Goal: Information Seeking & Learning: Check status

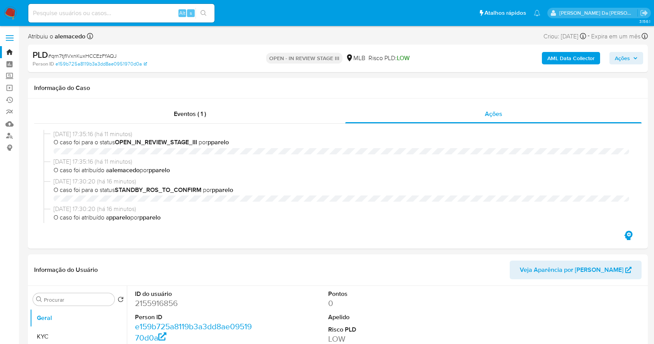
select select "10"
click at [168, 12] on input at bounding box center [121, 13] width 186 height 10
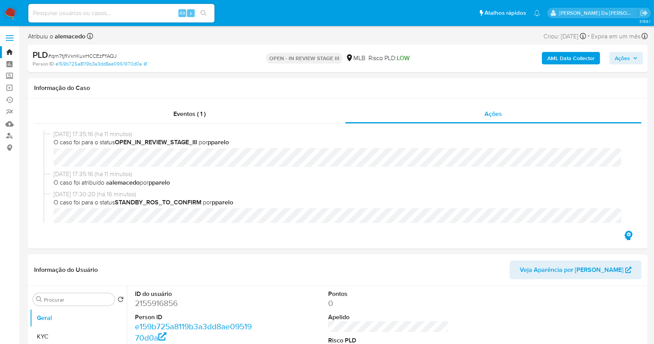
scroll to position [52, 0]
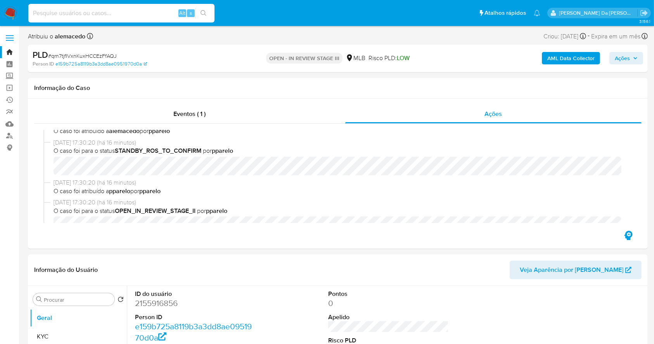
paste input "wo3dOqFPxoTX0qHTnGfite5I"
type input "wo3dOqFPxoTX0qHTnGfite5I"
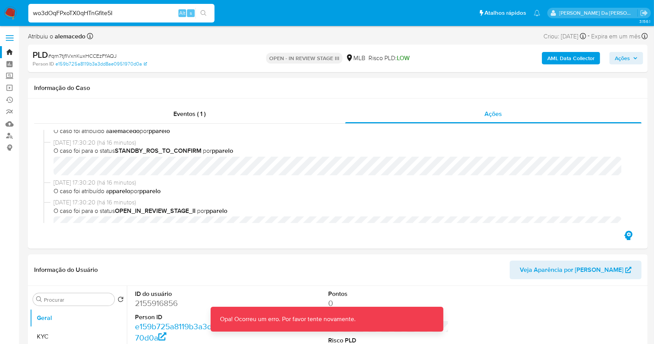
click at [169, 12] on input "wo3dOqFPxoTX0qHTnGfite5I" at bounding box center [121, 13] width 186 height 10
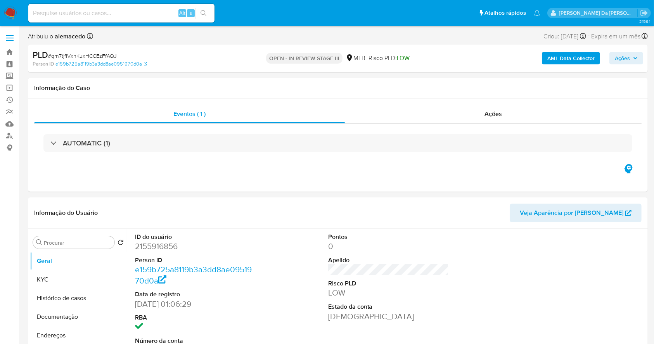
select select "10"
click at [66, 14] on input at bounding box center [121, 13] width 186 height 10
paste input "wo3dOqFPxoTX0qHTnGfite5I"
type input "wo3dOqFPxoTX0qHTnGfite5I"
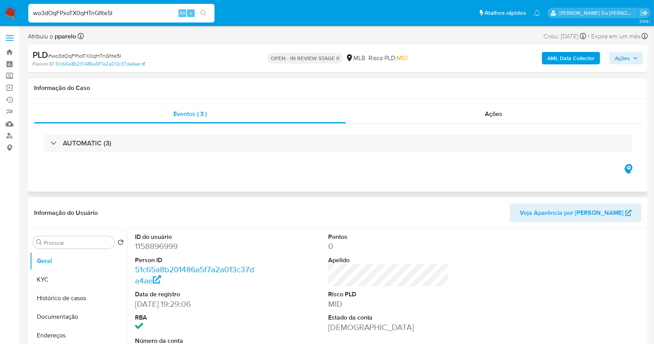
select select "10"
click at [487, 123] on div "Eventos ( 3 ) Ações AUTOMATIC (3)" at bounding box center [337, 134] width 607 height 58
click at [487, 110] on span "Ações" at bounding box center [493, 113] width 17 height 9
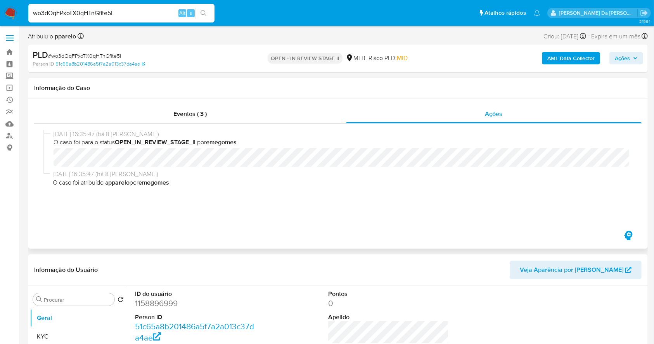
scroll to position [155, 0]
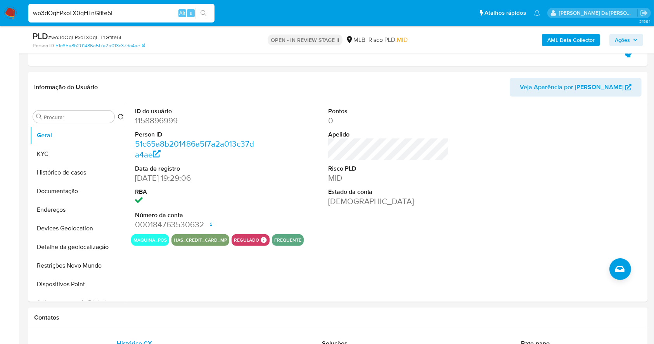
click at [9, 7] on img at bounding box center [10, 13] width 13 height 13
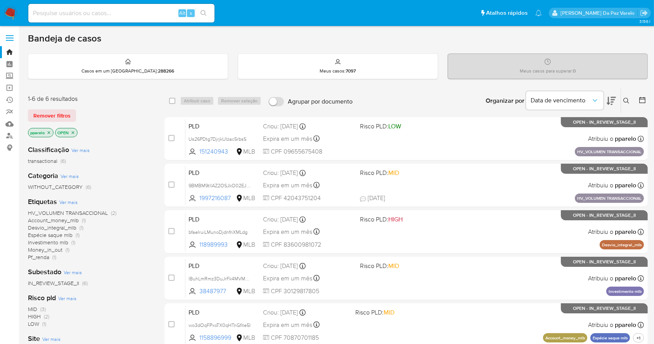
click at [626, 98] on icon at bounding box center [626, 101] width 6 height 6
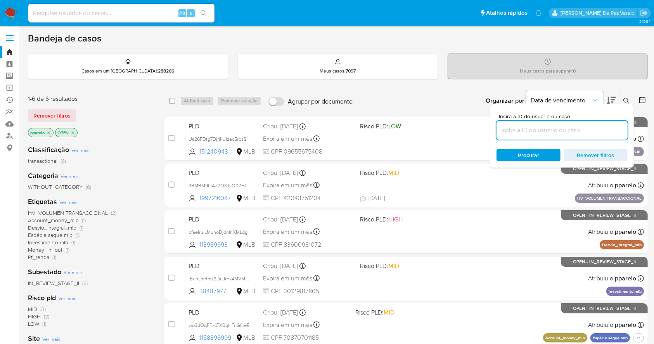
click at [579, 126] on input at bounding box center [561, 130] width 131 height 10
type input "wo3dOqFPxoTX0qHTnGfite5I"
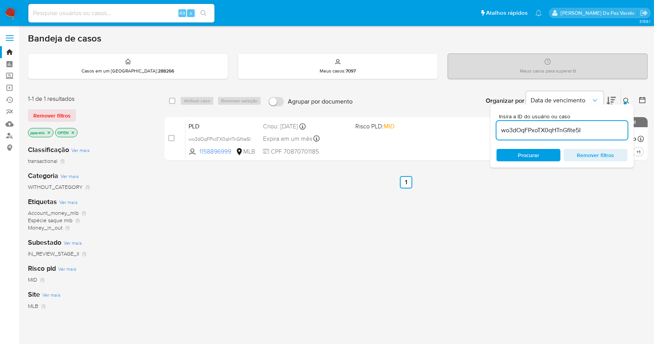
click at [48, 130] on icon "close-filter" at bounding box center [49, 132] width 5 height 5
click at [47, 130] on icon "close-filter" at bounding box center [45, 132] width 5 height 5
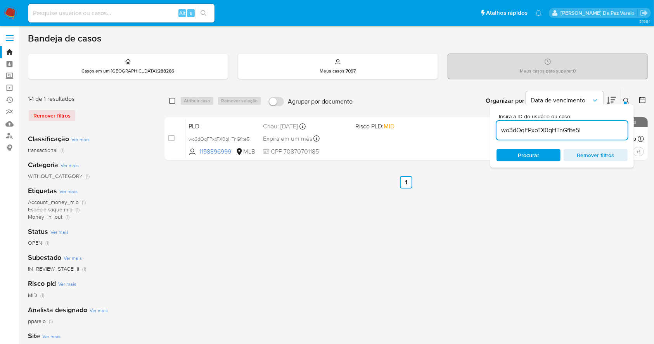
click at [172, 101] on input "checkbox" at bounding box center [172, 101] width 6 height 6
checkbox input "true"
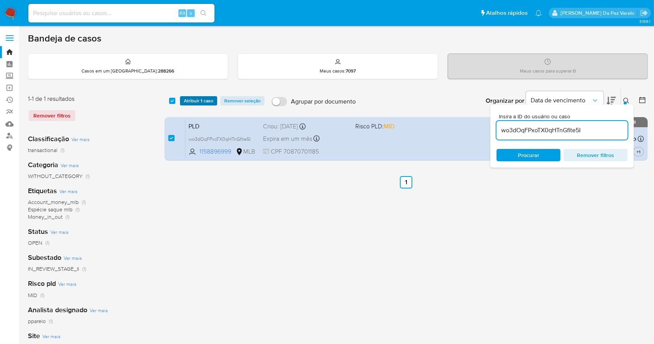
click at [189, 97] on span "Atribuir 1 caso" at bounding box center [198, 101] width 29 height 8
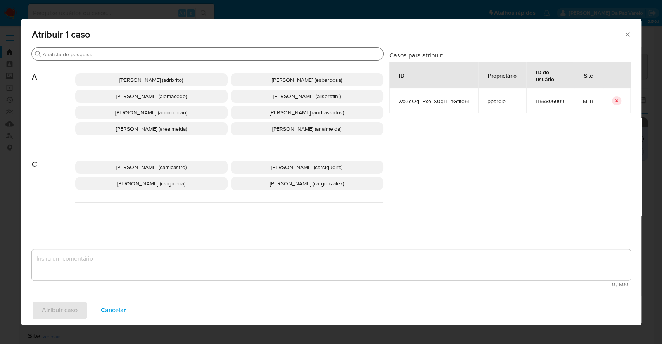
click at [229, 50] on div "Procurar" at bounding box center [207, 54] width 351 height 12
click at [228, 51] on input "Procurar" at bounding box center [211, 54] width 337 height 7
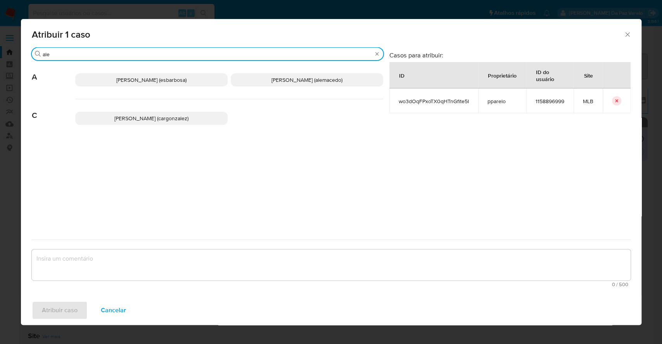
type input "ale"
click at [178, 79] on span "Alessandra Da Silva Barbosa (esbarbosa)" at bounding box center [151, 80] width 70 height 8
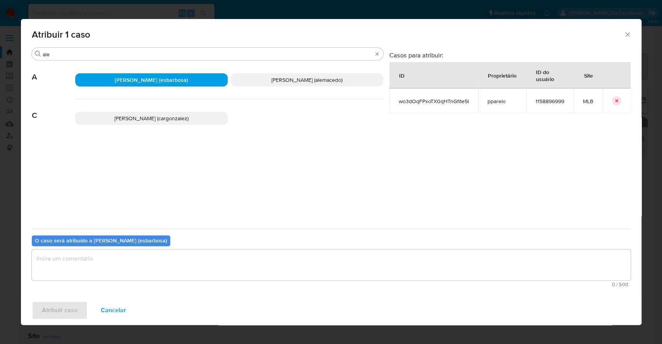
click at [292, 80] on span "Alexandra Macedo Da Silva (alemacedo)" at bounding box center [306, 80] width 71 height 8
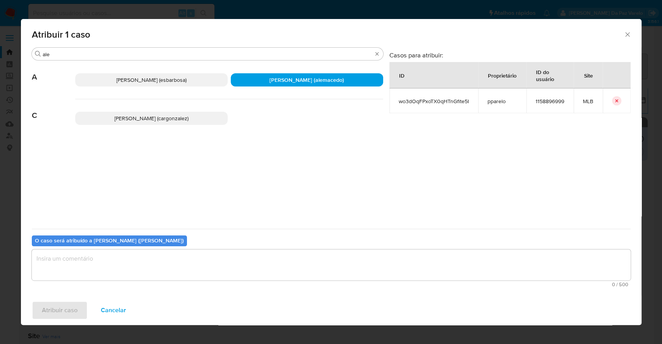
click at [138, 269] on textarea "assign-modal" at bounding box center [331, 264] width 599 height 31
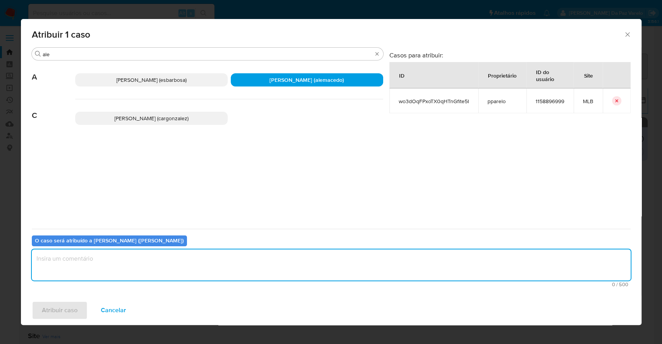
click at [159, 81] on span "Alessandra Da Silva Barbosa (esbarbosa)" at bounding box center [151, 80] width 70 height 8
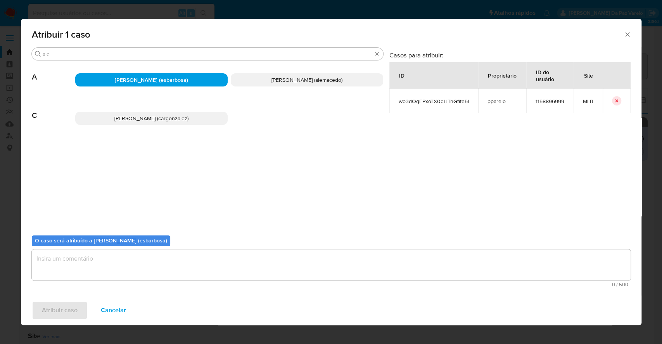
click at [146, 265] on textarea "assign-modal" at bounding box center [331, 264] width 599 height 31
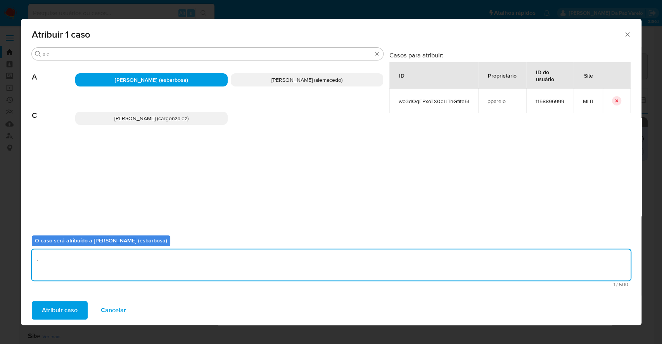
type textarea "."
click at [79, 299] on div "Atribuir caso Cancelar" at bounding box center [331, 310] width 620 height 29
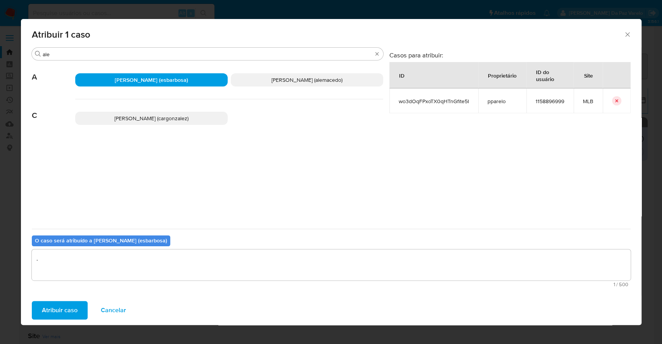
click at [68, 309] on span "Atribuir caso" at bounding box center [60, 310] width 36 height 17
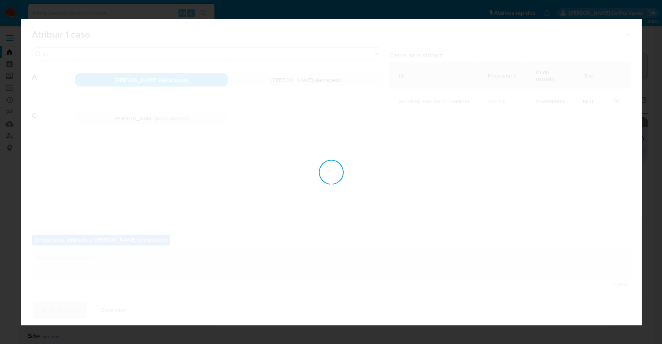
checkbox input "false"
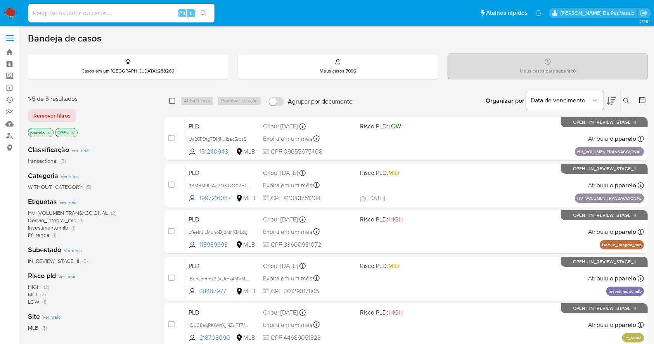
click at [172, 102] on input "checkbox" at bounding box center [172, 101] width 6 height 6
checkbox input "true"
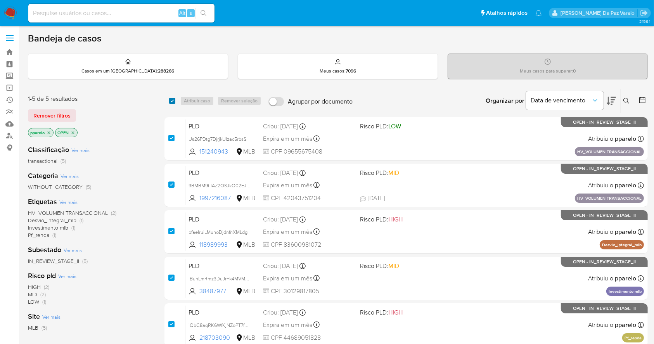
checkbox input "true"
click at [173, 102] on input "checkbox" at bounding box center [172, 101] width 6 height 6
checkbox input "false"
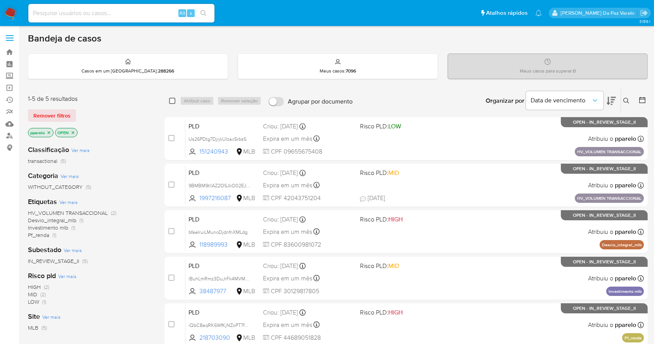
checkbox input "false"
click at [173, 102] on input "checkbox" at bounding box center [172, 101] width 6 height 6
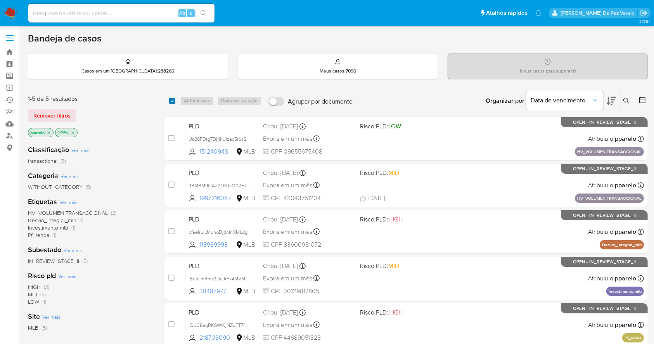
checkbox input "true"
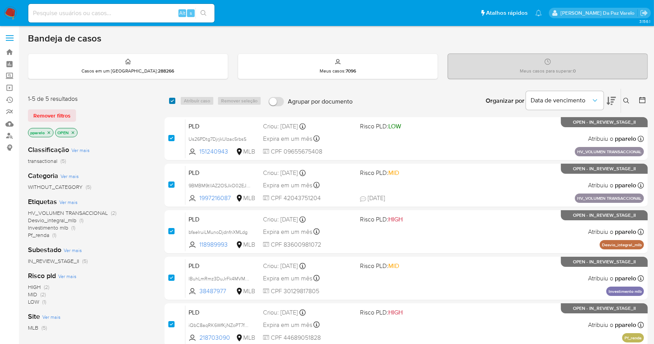
checkbox input "true"
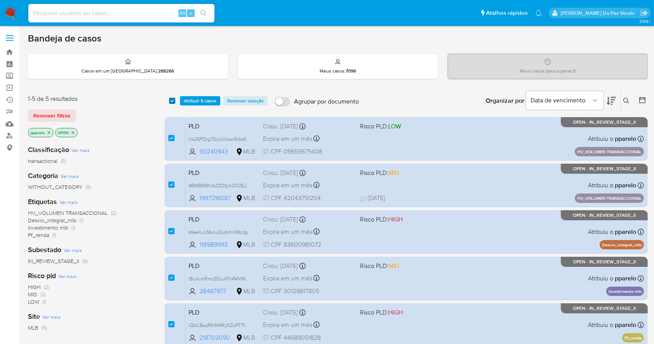
click at [173, 102] on input "checkbox" at bounding box center [172, 101] width 6 height 6
checkbox input "false"
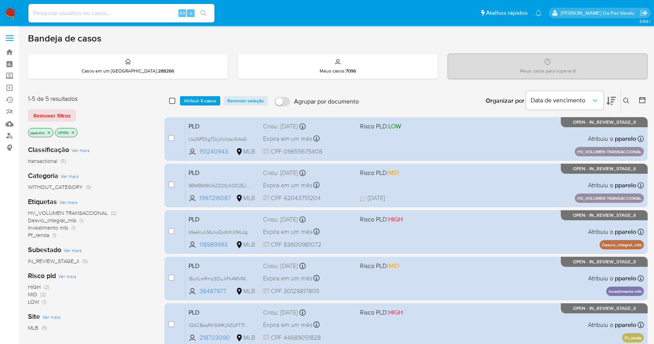
checkbox input "false"
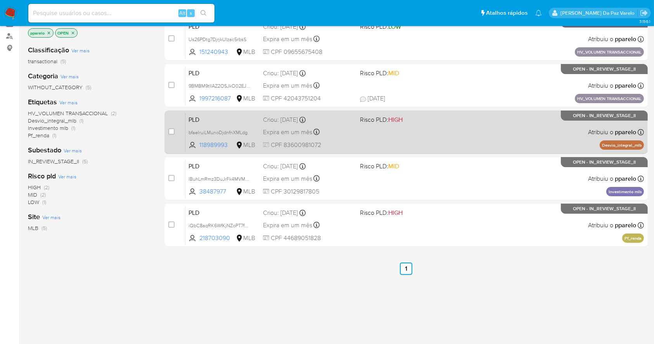
scroll to position [48, 0]
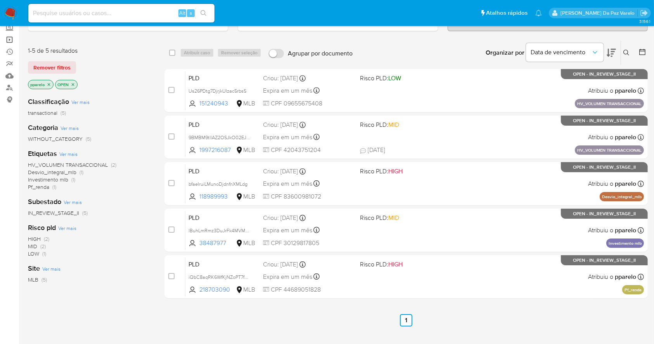
click at [10, 40] on link "Operações em massa" at bounding box center [46, 40] width 92 height 12
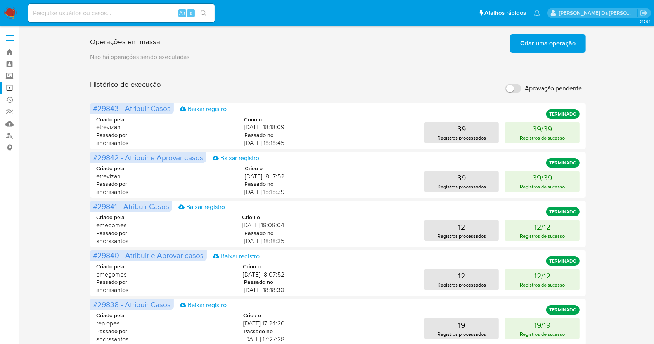
click at [545, 43] on span "Criar uma operação" at bounding box center [547, 43] width 55 height 17
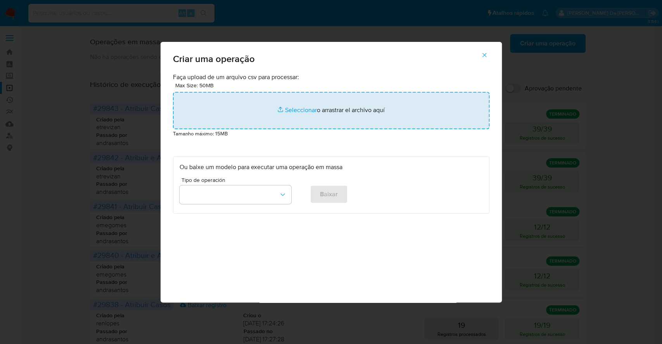
click at [301, 109] on input "file" at bounding box center [331, 110] width 316 height 37
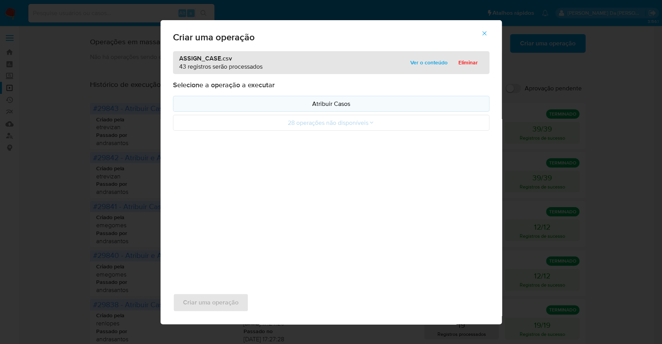
click at [325, 105] on p "Atribuir Casos" at bounding box center [331, 103] width 303 height 9
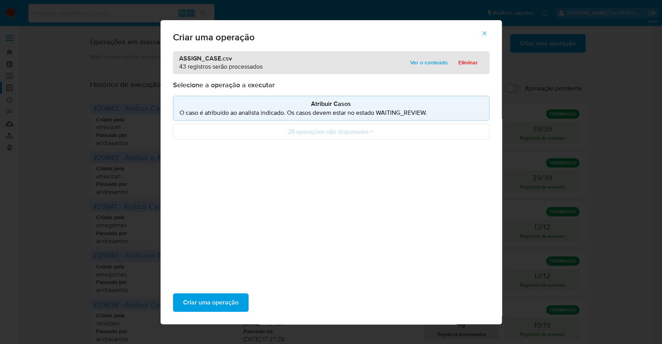
click at [437, 55] on div "ASSIGN_CASE.csv 43 registros serão processados Ver o conteúdo Eliminar" at bounding box center [331, 62] width 316 height 23
click at [426, 60] on span "Ver o conteúdo" at bounding box center [428, 62] width 37 height 11
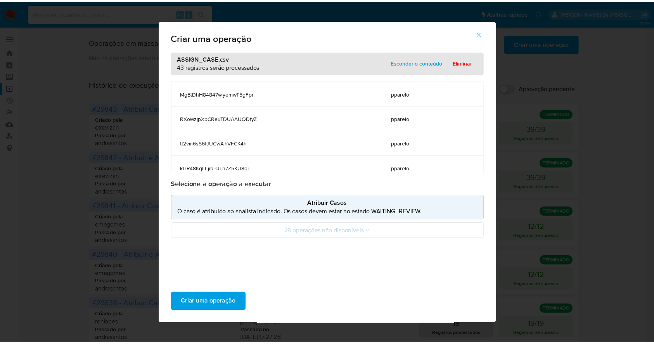
scroll to position [993, 0]
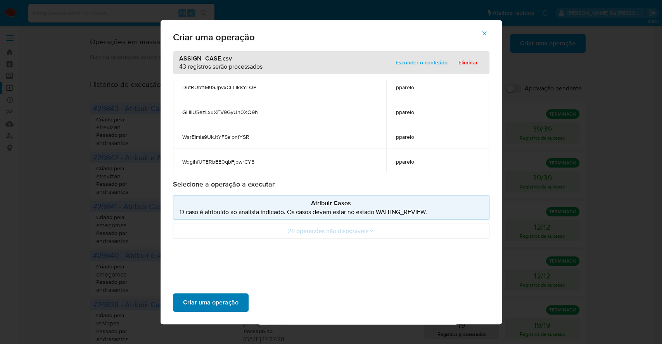
click at [228, 304] on span "Criar uma operação" at bounding box center [210, 302] width 55 height 17
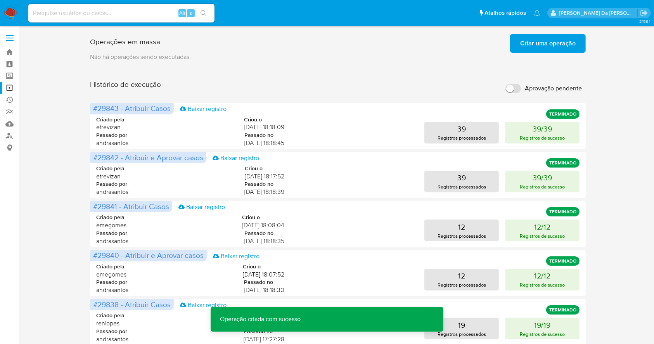
click at [10, 12] on img at bounding box center [10, 13] width 13 height 13
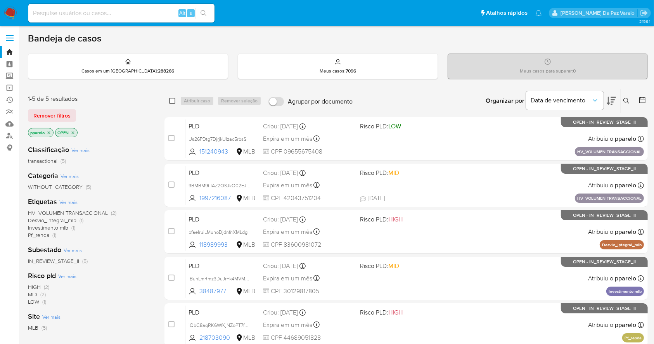
click at [171, 98] on input "checkbox" at bounding box center [172, 101] width 6 height 6
checkbox input "true"
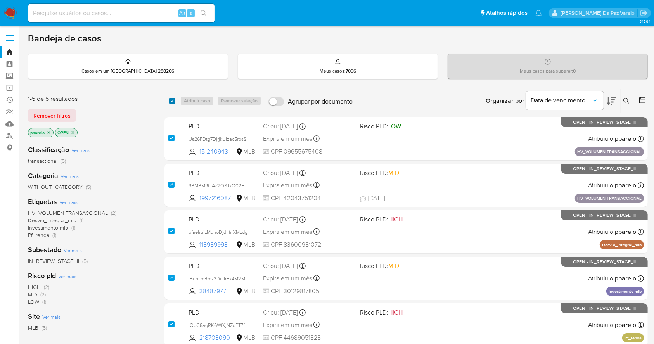
checkbox input "true"
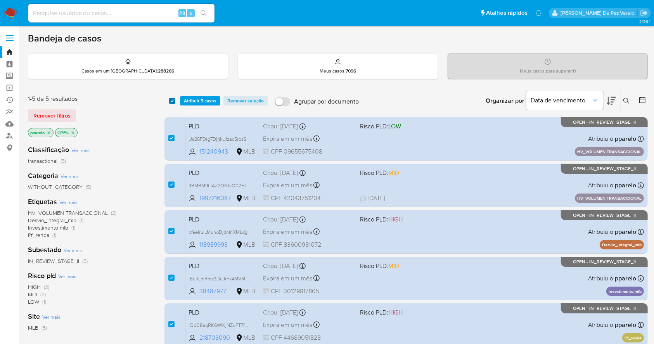
click at [172, 98] on input "checkbox" at bounding box center [172, 101] width 6 height 6
checkbox input "false"
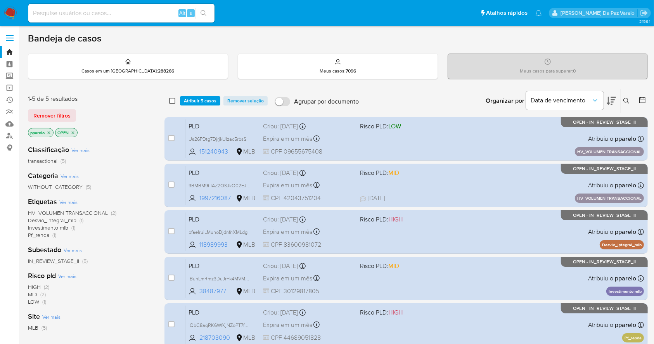
checkbox input "false"
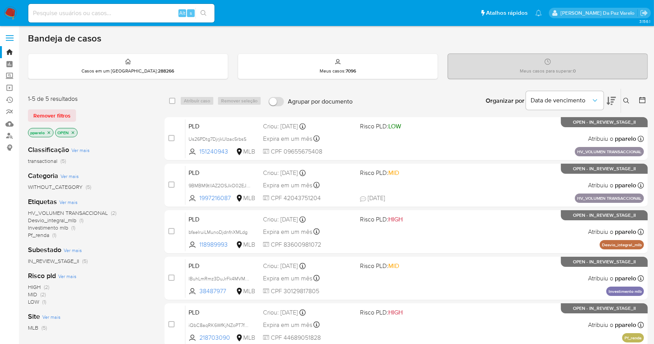
click at [292, 20] on ul "Pausado Ver notificaciones Alt s Atalhos rápidos Presiona las siguientes teclas…" at bounding box center [284, 12] width 521 height 19
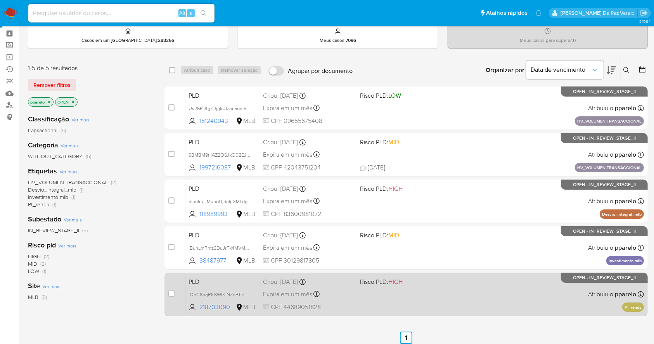
scroll to position [52, 0]
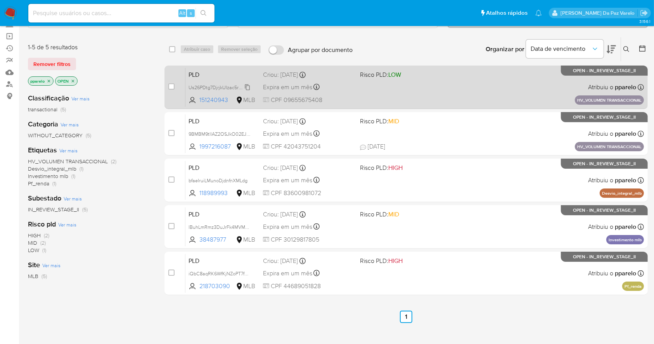
click at [247, 85] on icon at bounding box center [247, 87] width 6 height 6
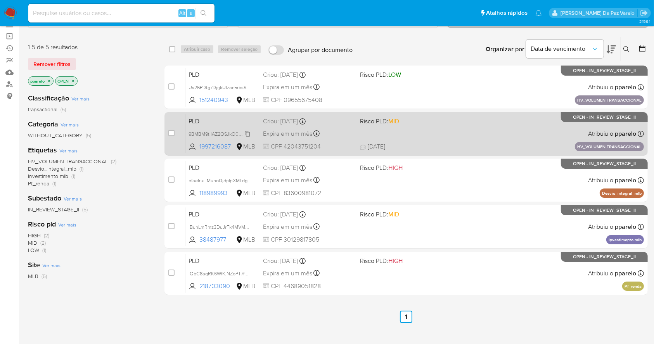
click at [248, 131] on span "9BMBM9tllAZ2OSJkO02EJ0a0" at bounding box center [221, 133] width 67 height 9
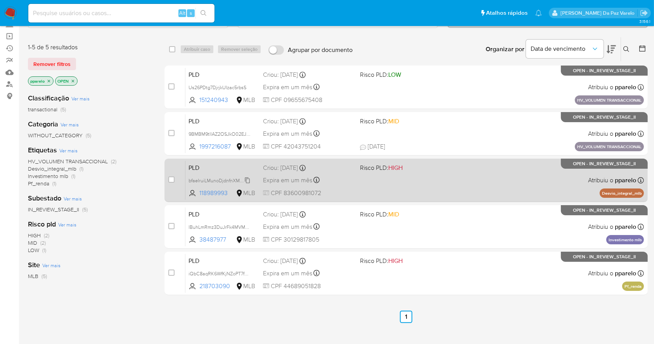
click at [247, 178] on span "bfaeIruiLMunoDjdnfnXMLdg" at bounding box center [217, 180] width 59 height 9
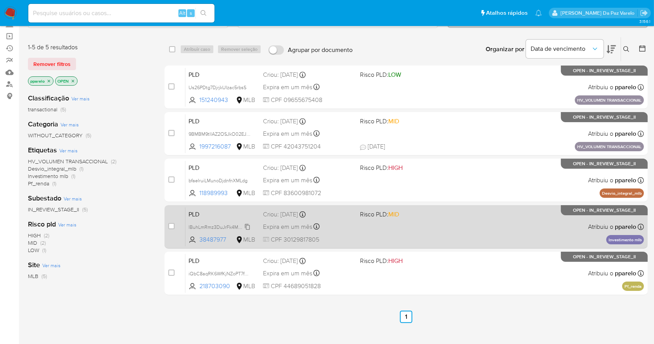
click at [249, 228] on span "lBuhLmRmz3DuJrFk4MVMzdb4" at bounding box center [221, 226] width 67 height 9
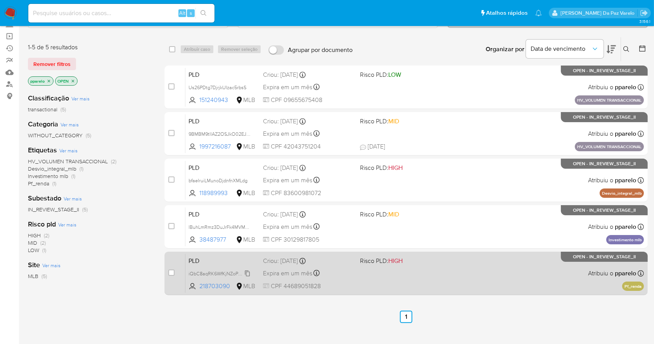
click at [249, 273] on span "iQbC8aqRK6WfKjNZoPT7fbMr" at bounding box center [220, 273] width 64 height 9
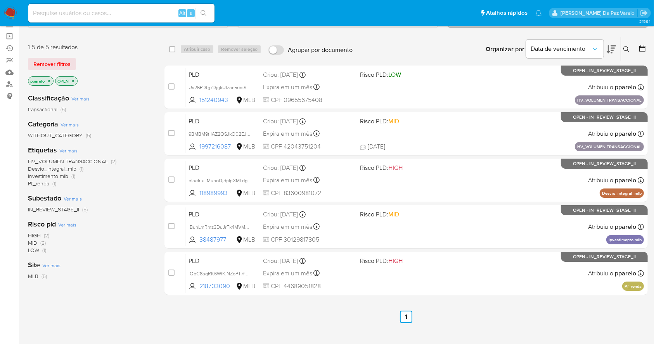
click at [149, 12] on input at bounding box center [121, 13] width 186 height 10
paste input "XSE0nHq6SADGtg22i2PyA1tb"
type input "XSE0nHq6SADGtg22i2PyA1t"
click at [108, 22] on div "XSE0nHq6SADGtg22i2PyA1t Alt s" at bounding box center [121, 13] width 186 height 22
click at [205, 10] on icon "search-icon" at bounding box center [203, 13] width 6 height 6
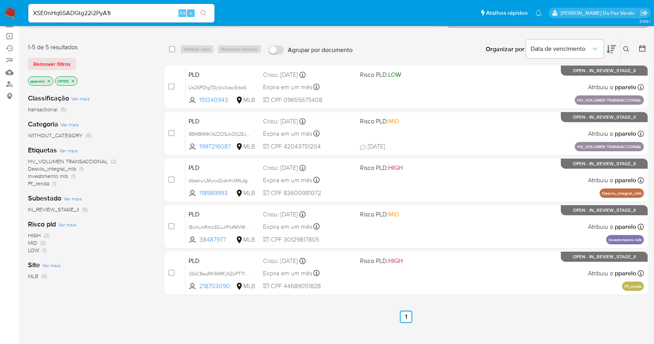
click at [168, 15] on input "XSE0nHq6SADGtg22i2PyA1t" at bounding box center [121, 13] width 186 height 10
click at [204, 14] on icon "search-icon" at bounding box center [203, 13] width 6 height 6
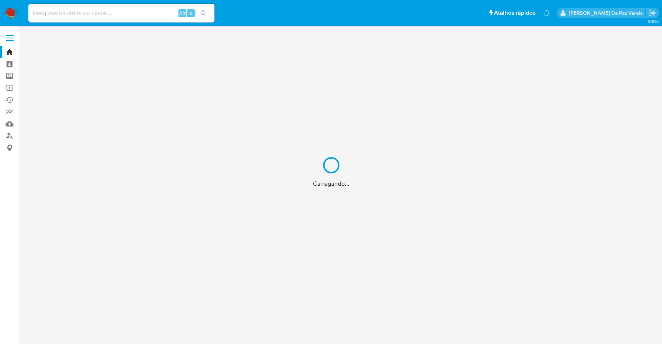
click at [106, 13] on div "Carregando..." at bounding box center [331, 172] width 662 height 344
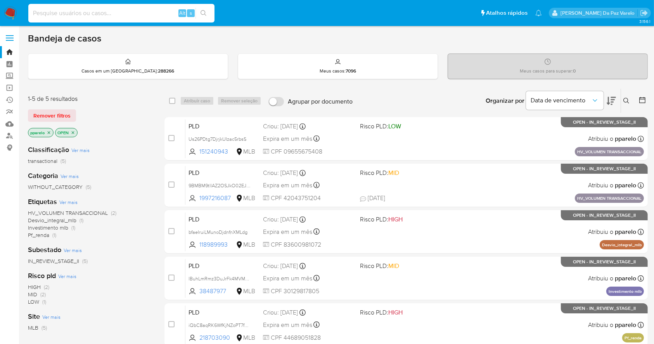
click at [146, 15] on input at bounding box center [121, 13] width 186 height 10
paste input "XSE0nHq6SADGtg22i2PyA1tb"
type input "XSE0nHq6SADGtg22i2PyA1tb"
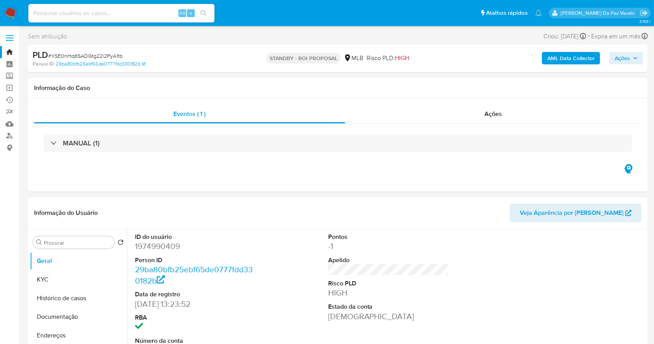
select select "10"
click at [101, 56] on span "# XSE0nHq6SADGtg22i2PyA1tb" at bounding box center [85, 56] width 74 height 8
copy span "XSE0nHq6SADGtg22i2PyA1tb"
click at [132, 15] on input at bounding box center [121, 13] width 186 height 10
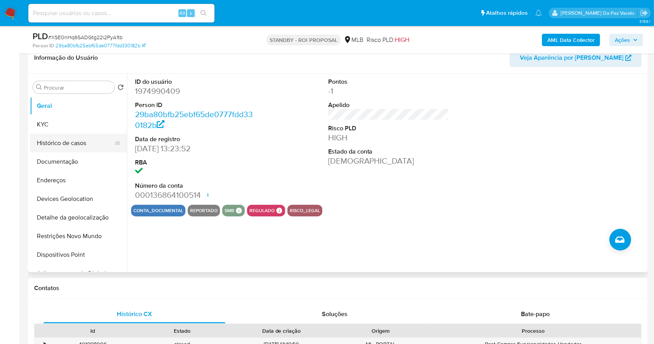
scroll to position [126, 0]
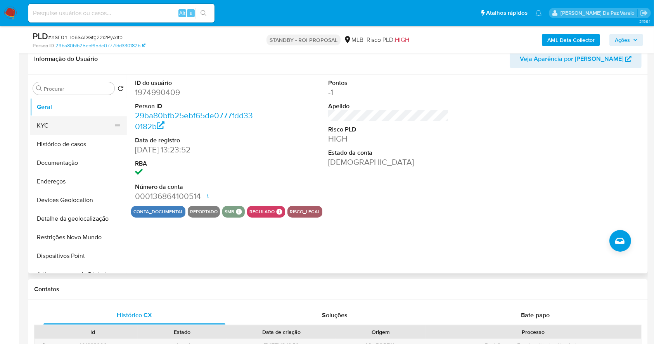
click at [71, 125] on button "KYC" at bounding box center [75, 125] width 91 height 19
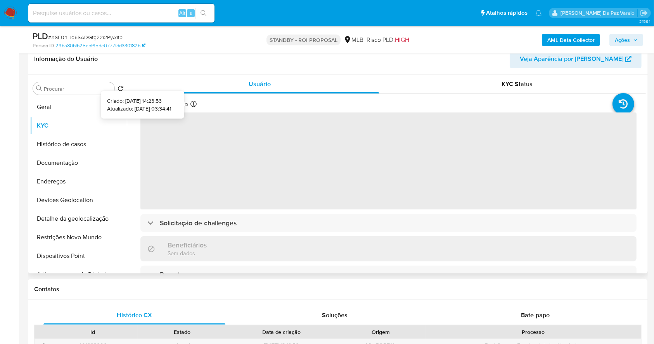
click at [192, 104] on icon at bounding box center [193, 104] width 6 height 6
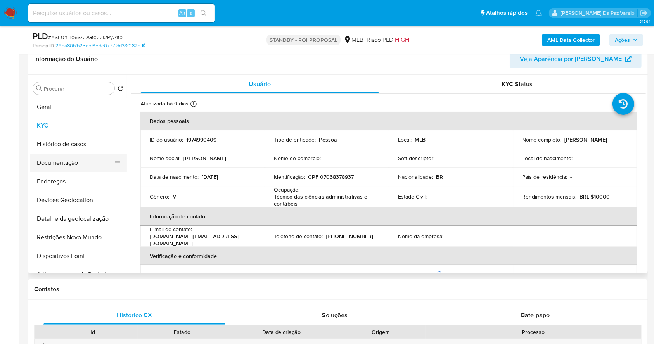
click at [74, 159] on button "Documentação" at bounding box center [75, 163] width 91 height 19
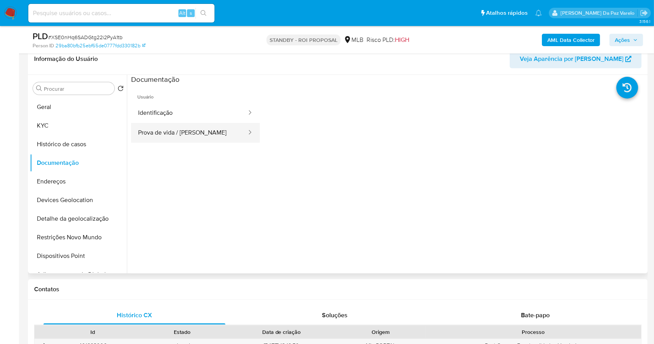
click at [177, 133] on button "Prova de vida / [PERSON_NAME]" at bounding box center [189, 133] width 116 height 20
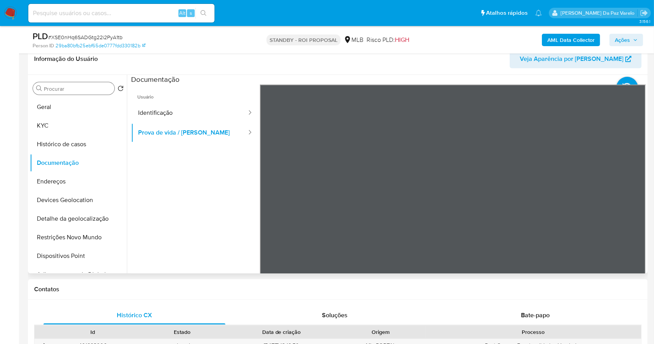
click at [68, 88] on input "Procurar" at bounding box center [77, 88] width 67 height 7
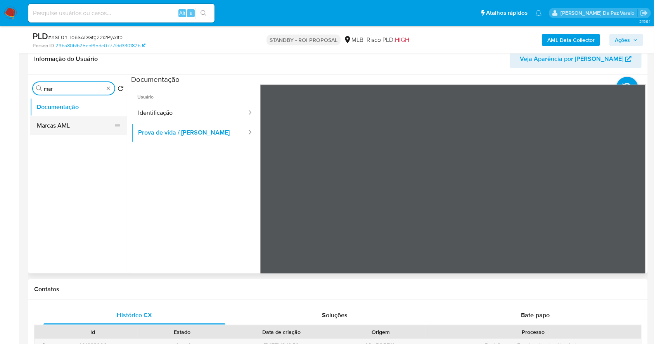
type input "mar"
click at [50, 123] on button "Marcas AML" at bounding box center [75, 125] width 91 height 19
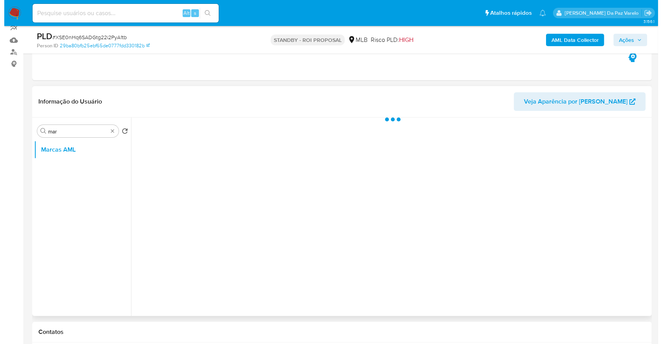
scroll to position [74, 0]
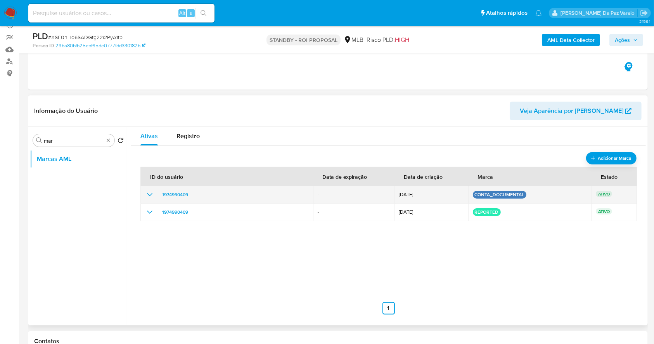
click at [152, 194] on icon "show_hidden_detail_by_id_1974990409" at bounding box center [149, 194] width 9 height 9
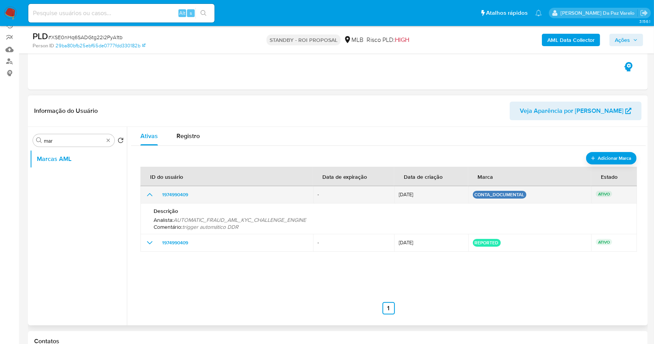
click at [152, 194] on icon "show_hidden_detail_by_id_1974990409" at bounding box center [149, 194] width 9 height 9
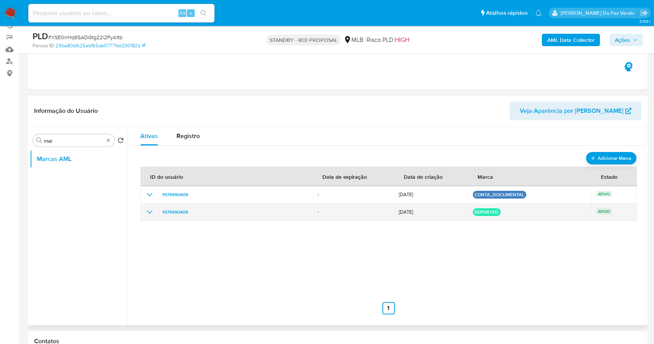
click at [151, 209] on icon "show_hidden_detail_by_id_1974990409" at bounding box center [149, 211] width 9 height 9
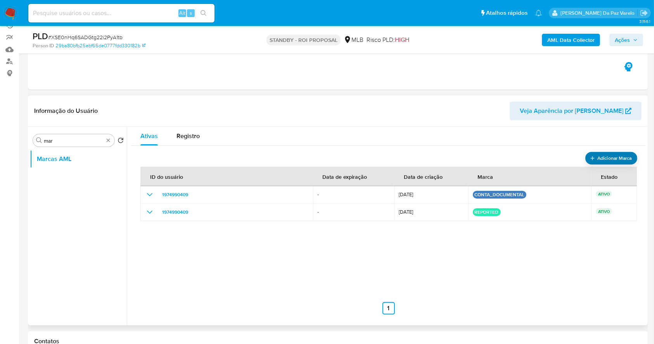
click at [599, 153] on span "Adicionar Marca" at bounding box center [614, 158] width 35 height 10
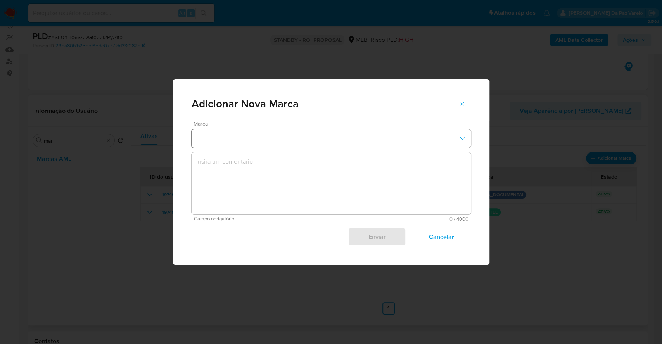
click at [241, 140] on button "marks-modal" at bounding box center [331, 138] width 279 height 19
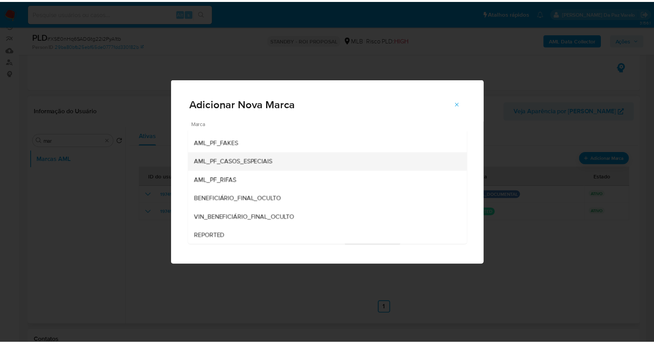
scroll to position [0, 0]
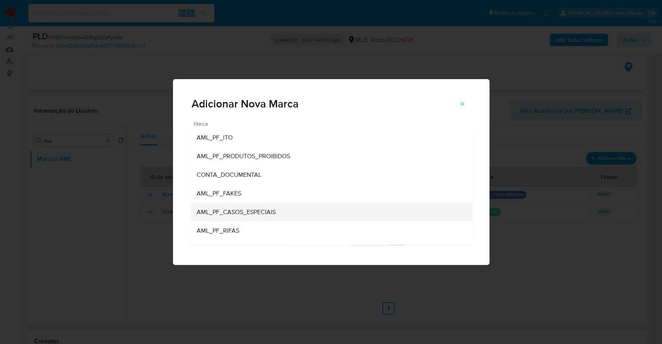
click at [237, 221] on div "AML_PF_CASOS_ESPECIAIS" at bounding box center [328, 212] width 265 height 19
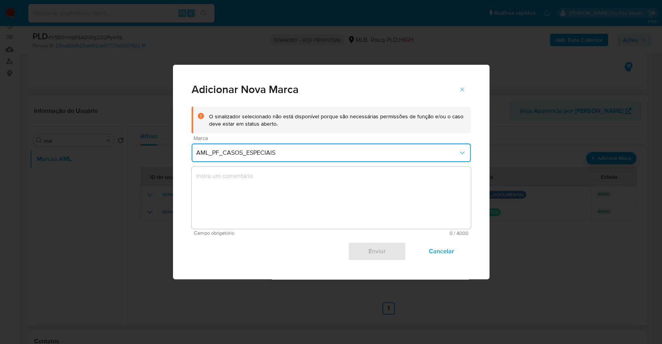
click at [247, 188] on textarea "marks-modal" at bounding box center [331, 198] width 279 height 62
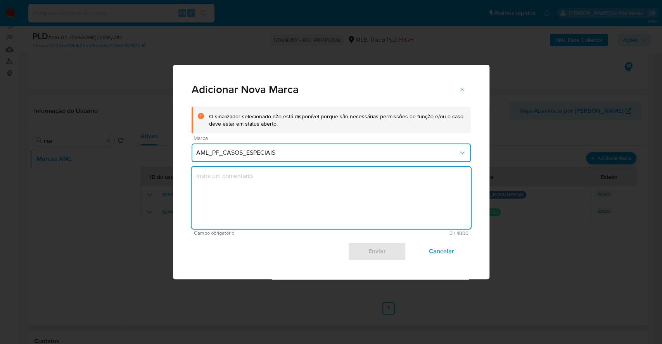
click at [247, 188] on textarea "marks-modal" at bounding box center [331, 198] width 279 height 62
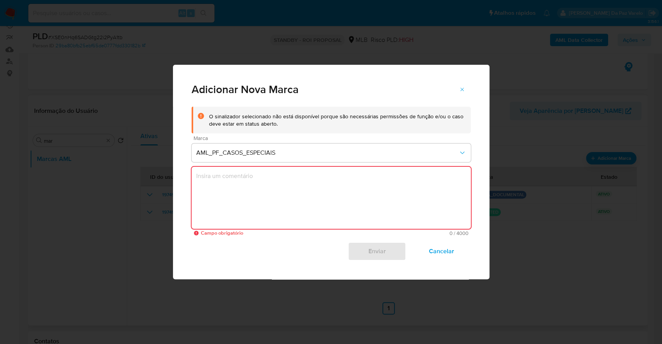
click at [245, 206] on textarea "marks-modal" at bounding box center [331, 198] width 279 height 62
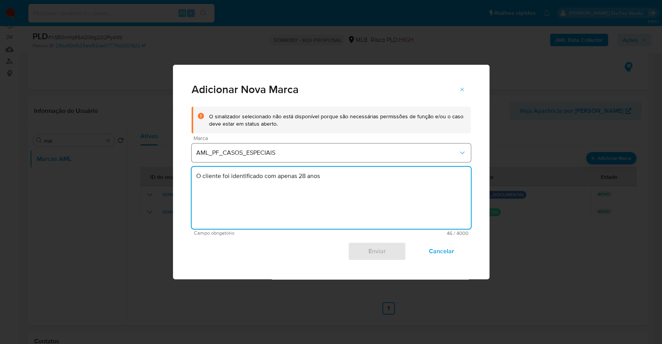
paste textarea "renda mensal declarada: R$10.000,00"
paste textarea "O cliente atua como vendedor no Marketplace do Mercado Livre, comercializando a…"
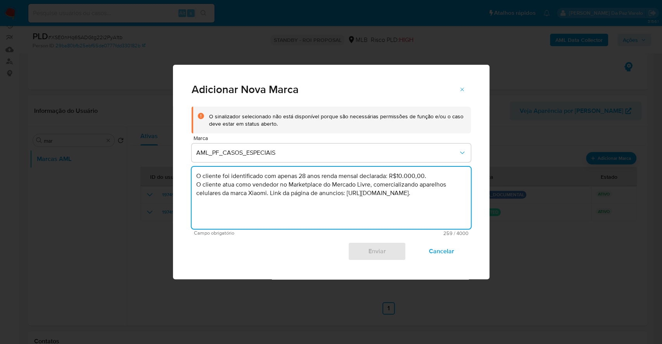
click at [333, 194] on textarea "O cliente foi identificado com apenas 28 anos renda mensal declarada: R$10.000,…" at bounding box center [331, 198] width 279 height 62
click at [449, 190] on textarea "O cliente foi identificado com apenas 28 anos renda mensal declarada: R$10.000,…" at bounding box center [331, 198] width 279 height 62
drag, startPoint x: 237, startPoint y: 192, endPoint x: 148, endPoint y: 177, distance: 90.8
click at [148, 177] on div "Adicionar Nova Marca O sinalizador selecionado não está disponível porque são n…" at bounding box center [331, 172] width 662 height 344
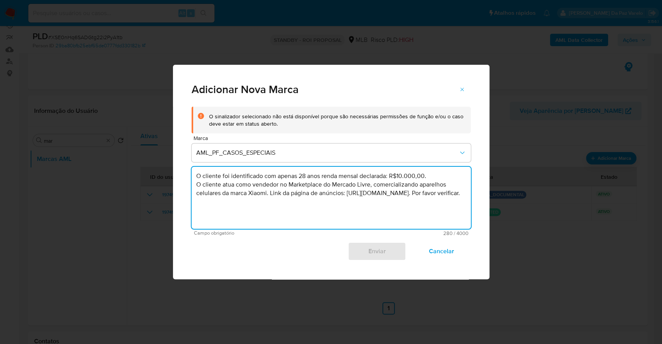
click at [276, 203] on textarea "O cliente foi identificado com apenas 28 anos renda mensal declarada: R$10.000,…" at bounding box center [331, 198] width 279 height 62
type textarea "O cliente foi identificado com apenas 28 anos renda mensal declarada: R$10.000,…"
click at [222, 154] on span "AML_PF_CASOS_ESPECIAIS" at bounding box center [327, 153] width 262 height 8
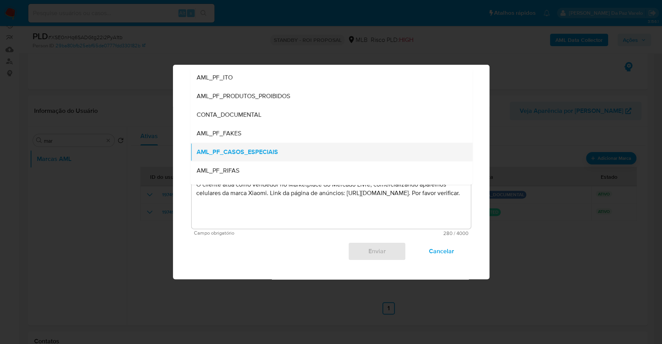
click at [249, 154] on span "AML_PF_CASOS_ESPECIAIS" at bounding box center [236, 153] width 81 height 8
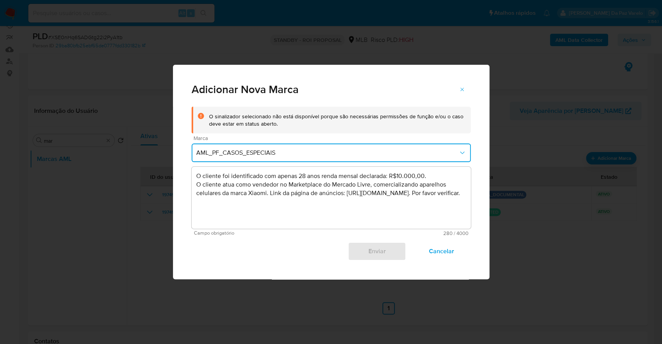
click at [248, 157] on button "AML_PF_CASOS_ESPECIAIS" at bounding box center [331, 152] width 279 height 19
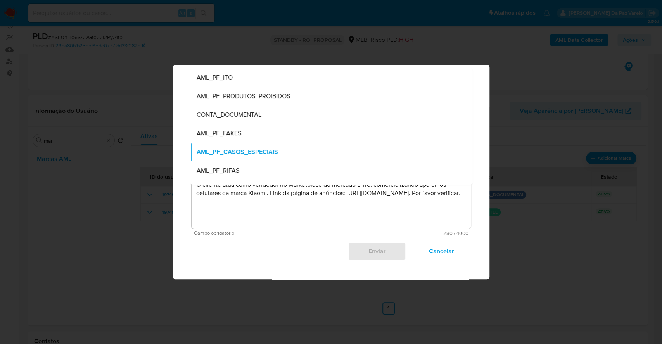
click at [241, 116] on span "CONTA_DOCUMENTAL" at bounding box center [228, 115] width 65 height 8
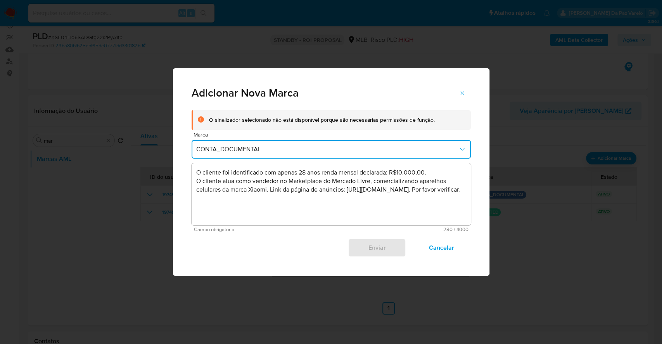
click at [299, 292] on div "Adicionar Nova Marca O sinalizador selecionado não está disponível porque são n…" at bounding box center [331, 172] width 662 height 344
click at [447, 244] on span "Cancelar" at bounding box center [441, 247] width 38 height 17
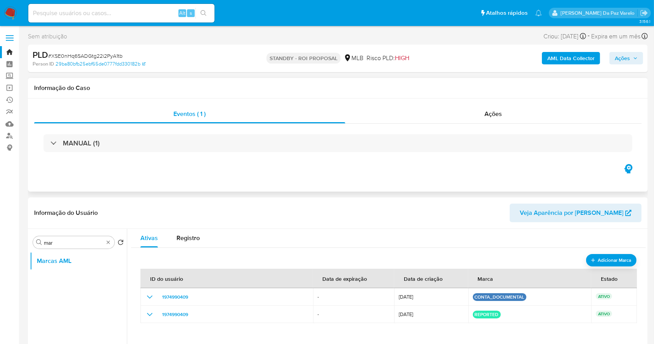
click at [430, 174] on div "Eventos ( 1 ) Ações MANUAL (1)" at bounding box center [338, 145] width 620 height 93
click at [64, 51] on div "PLD # XSE0nHq6SADGtg22i2PyA1tb" at bounding box center [133, 55] width 200 height 12
click at [141, 10] on input at bounding box center [121, 13] width 186 height 10
paste input "KV44iskdkxFAK9srfIL68tbf"
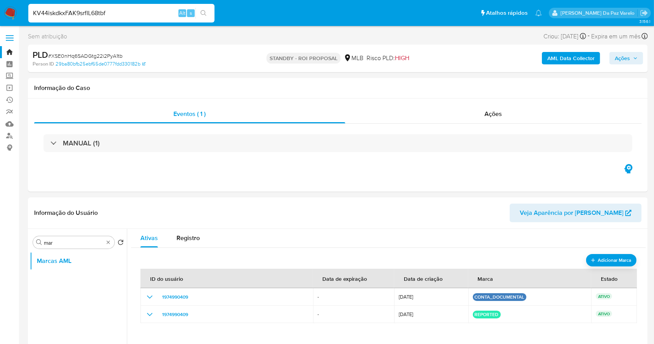
type input "KV44iskdkxFAK9srfIL68tbf"
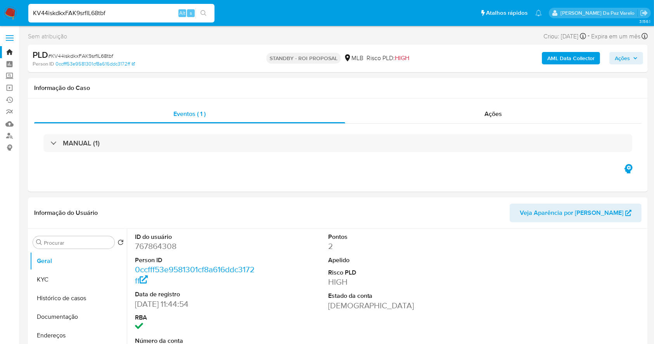
select select "10"
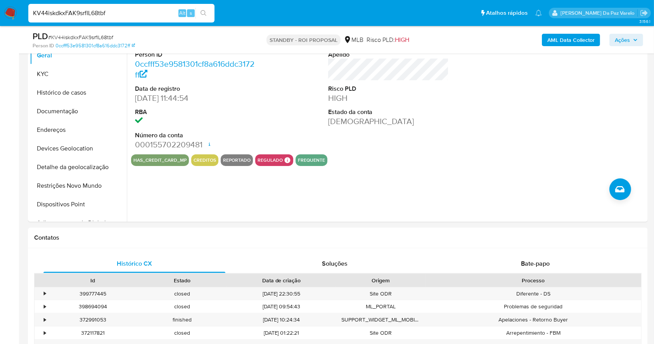
scroll to position [988, 0]
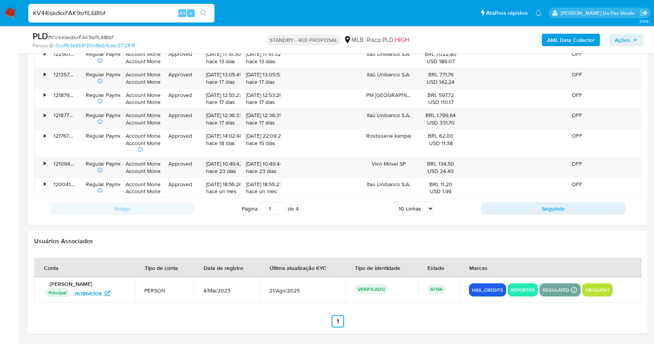
click at [170, 15] on input "KV44iskdkxFAK9srfIL68tbf" at bounding box center [121, 13] width 186 height 10
paste input "ZaOl2D2be4LhOzwrBehtRwti"
type input "ZaOl2D2be4LhOzwrBehtRwti"
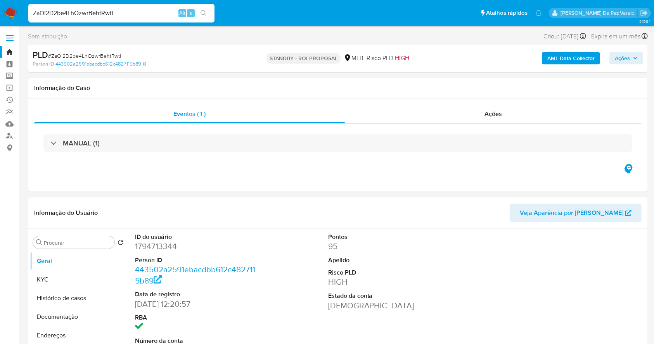
select select "10"
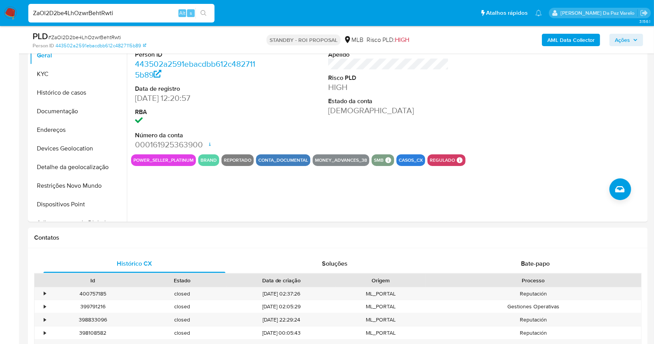
click at [160, 14] on input "ZaOl2D2be4LhOzwrBehtRwti" at bounding box center [121, 13] width 186 height 10
paste input "LIBDWGKeHOdv7LMBEHlc2tJ"
type input "LIBDWGKeHOdv7LMBEHlc2tJi"
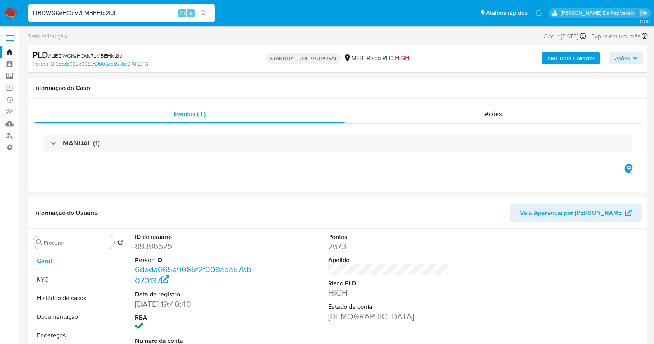
select select "10"
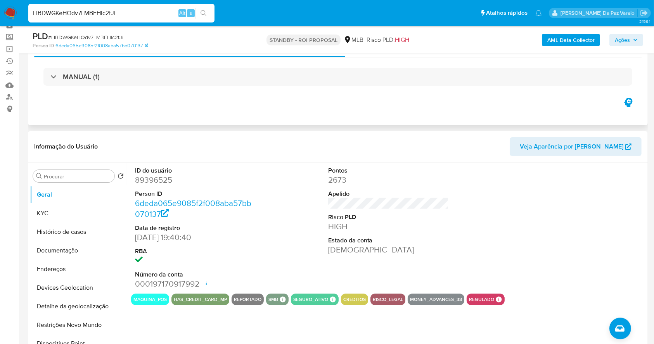
scroll to position [103, 0]
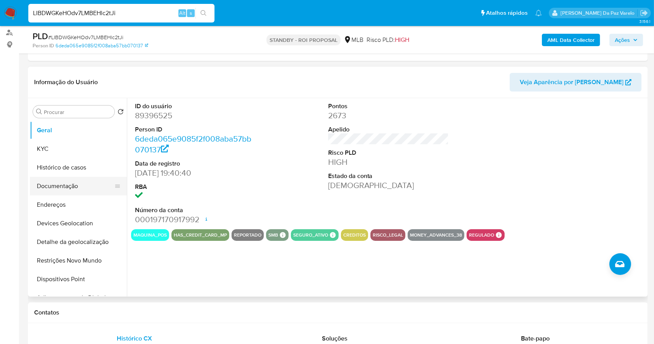
click at [75, 187] on button "Documentação" at bounding box center [75, 186] width 91 height 19
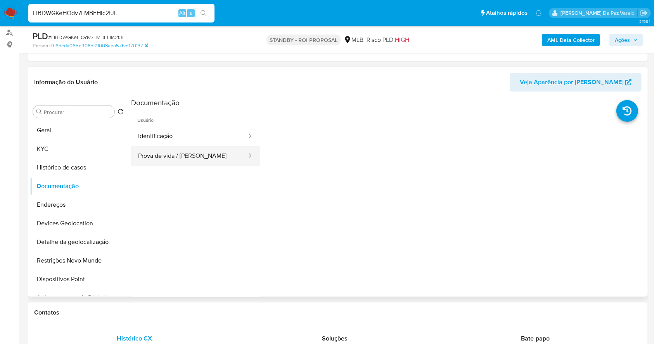
click at [171, 152] on button "Prova de vida / Selfie" at bounding box center [189, 156] width 116 height 20
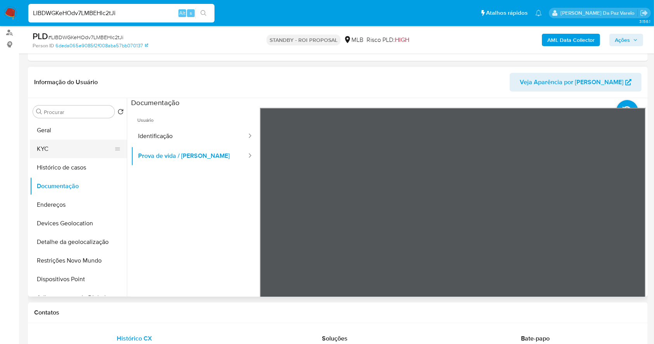
click at [72, 145] on button "KYC" at bounding box center [75, 149] width 91 height 19
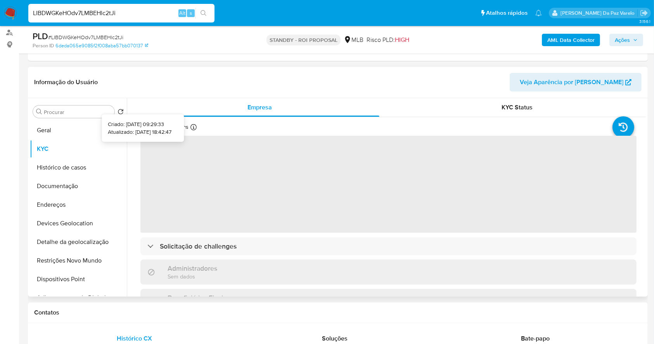
click at [193, 126] on icon at bounding box center [193, 127] width 6 height 6
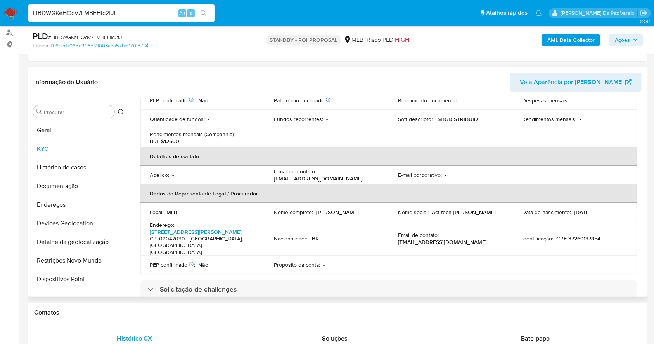
scroll to position [310, 0]
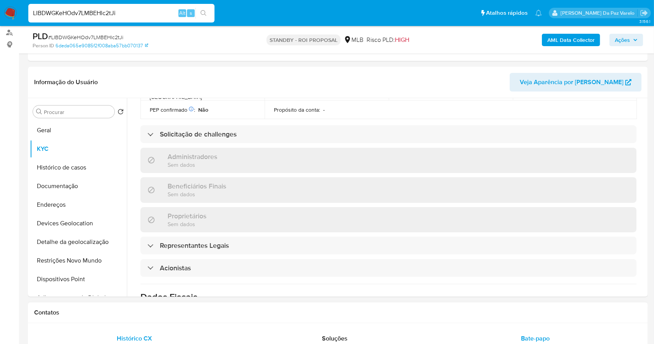
click at [515, 338] on div "Bate-papo" at bounding box center [535, 338] width 182 height 19
click at [528, 335] on span "Bate-papo" at bounding box center [535, 338] width 29 height 9
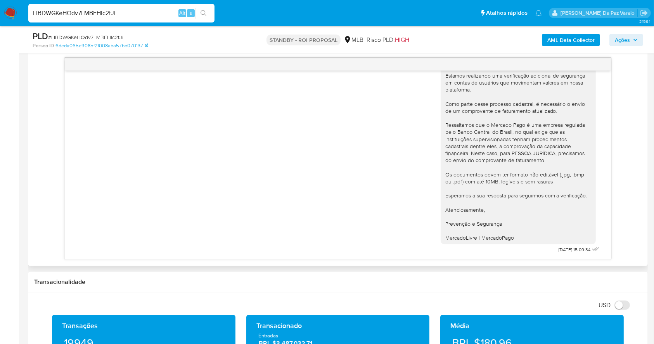
scroll to position [413, 0]
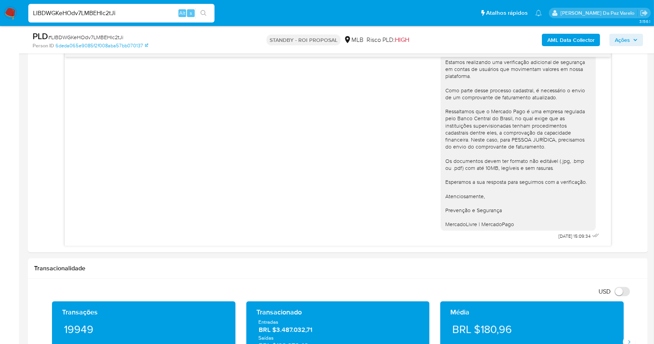
click at [124, 11] on input "LIBDWGKeHOdv7LMBEHlc2tJi" at bounding box center [121, 13] width 186 height 10
paste input "75zjE5BPOW6hEtBxAy8QcGPG"
type input "75zjE5BPOW6hEtBxAy8QcGPG"
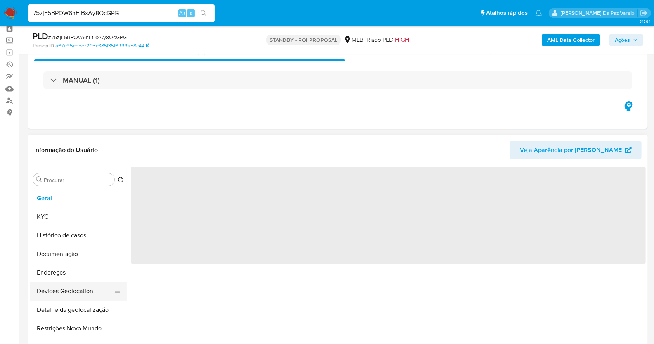
scroll to position [52, 0]
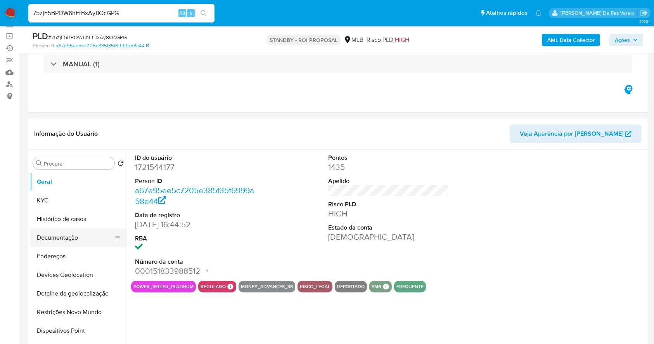
click at [65, 241] on button "Documentação" at bounding box center [75, 237] width 91 height 19
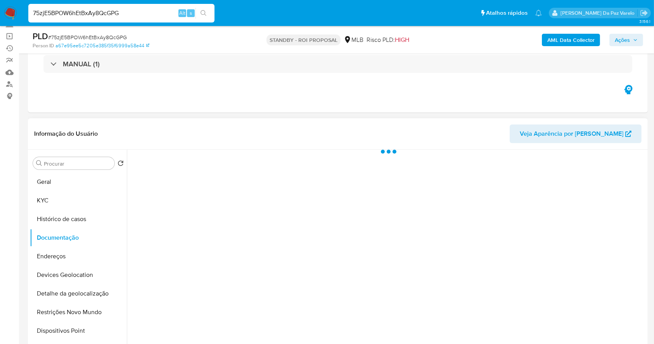
select select "10"
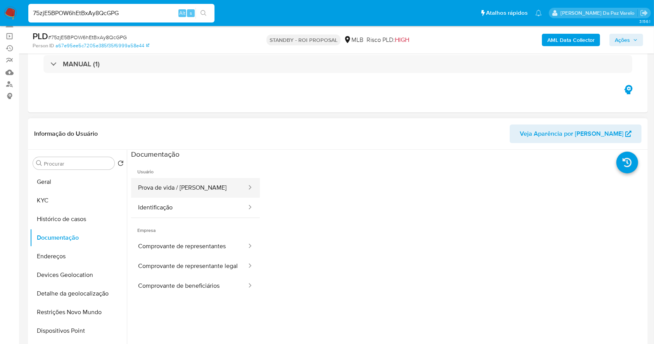
click at [198, 187] on button "Prova de vida / Selfie" at bounding box center [189, 188] width 116 height 20
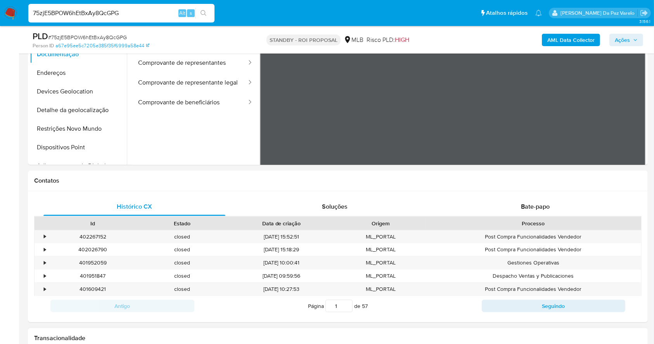
scroll to position [0, 0]
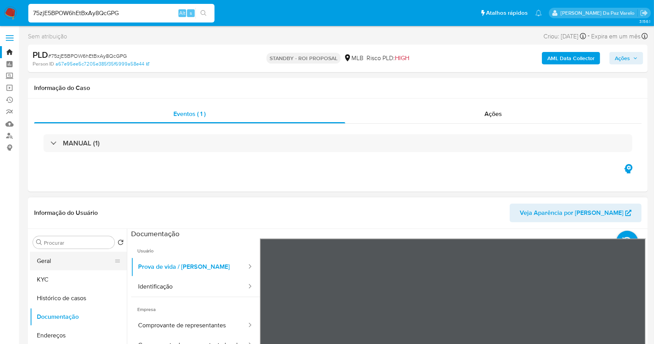
click at [53, 264] on button "Geral" at bounding box center [75, 261] width 91 height 19
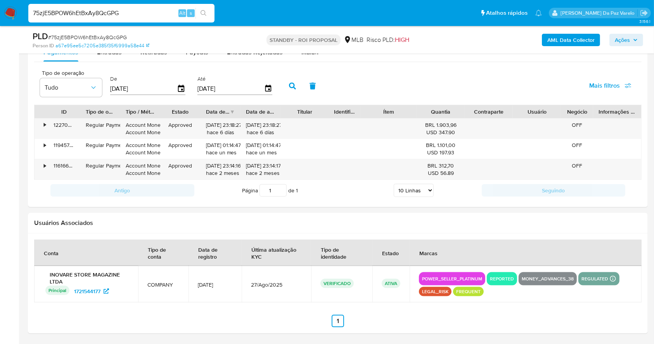
scroll to position [47, 0]
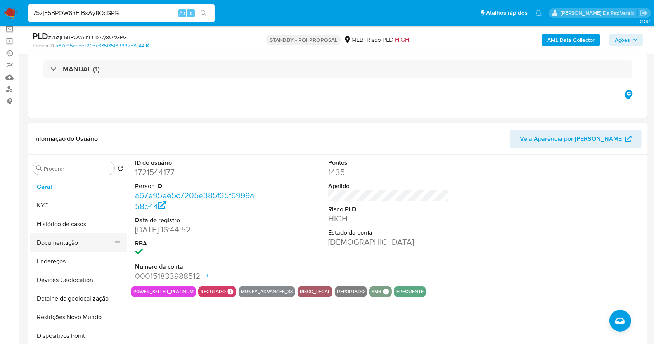
click at [80, 244] on button "Documentação" at bounding box center [75, 242] width 91 height 19
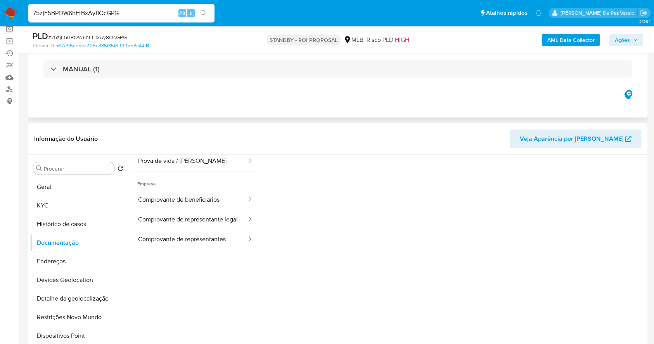
scroll to position [0, 0]
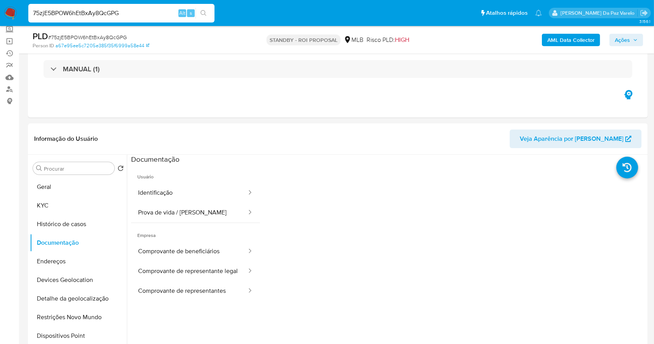
click at [159, 17] on input "75zjE5BPOW6hEtBxAy8QcGPG" at bounding box center [121, 13] width 186 height 10
paste input "2kwCdtx036LvUL6bPBxgGM28"
type input "2kwCdtx036LvUL6bPBxgGM28"
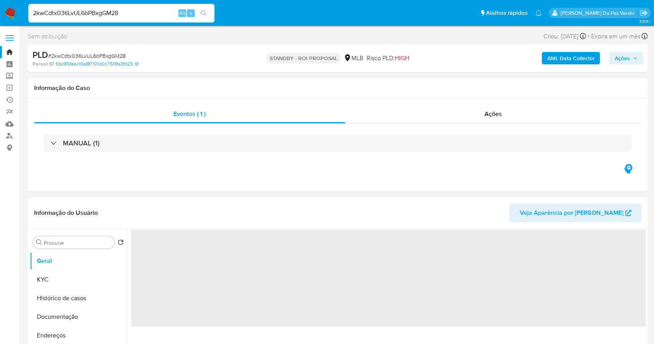
select select "10"
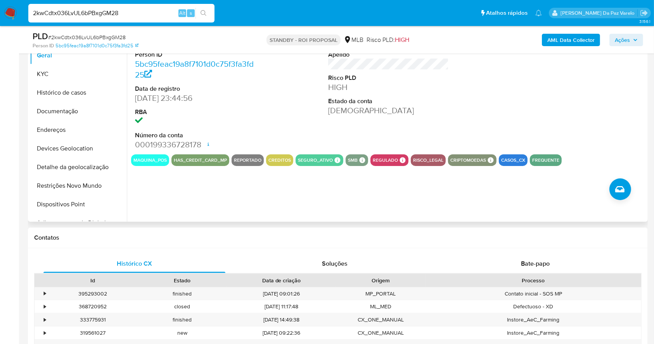
scroll to position [126, 0]
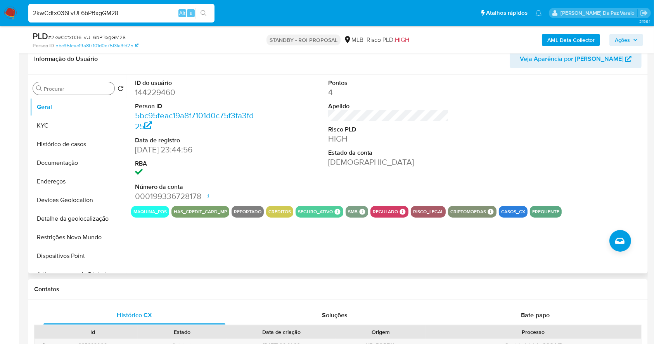
click at [80, 85] on input "Procurar" at bounding box center [77, 88] width 67 height 7
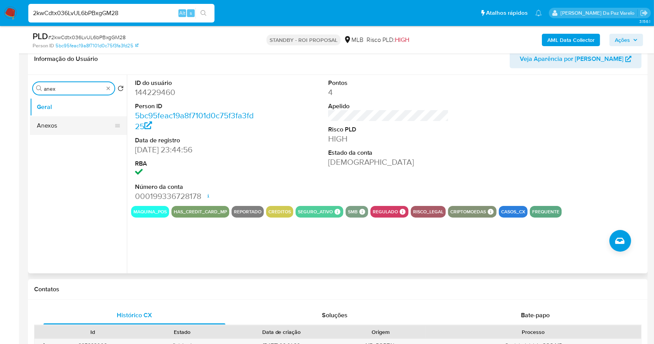
type input "anex"
click at [81, 130] on button "Anexos" at bounding box center [75, 125] width 91 height 19
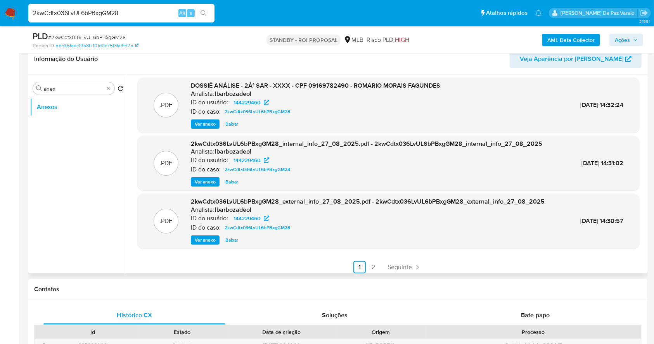
scroll to position [65, 0]
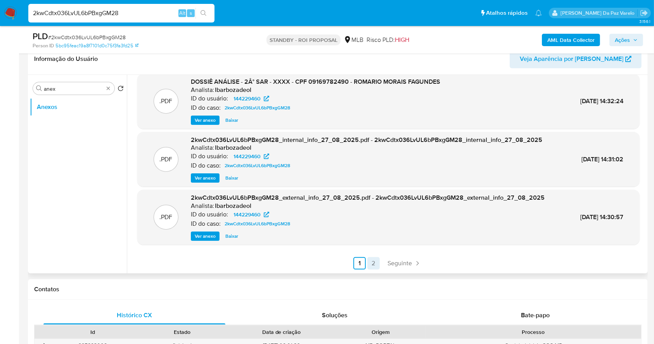
click at [373, 261] on link "2" at bounding box center [373, 263] width 12 height 12
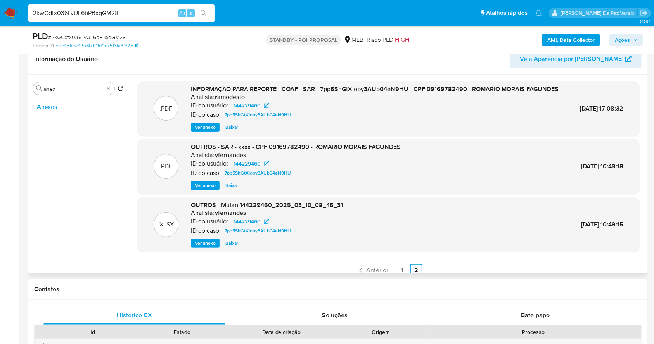
click at [211, 131] on span "Ver anexo" at bounding box center [205, 127] width 21 height 8
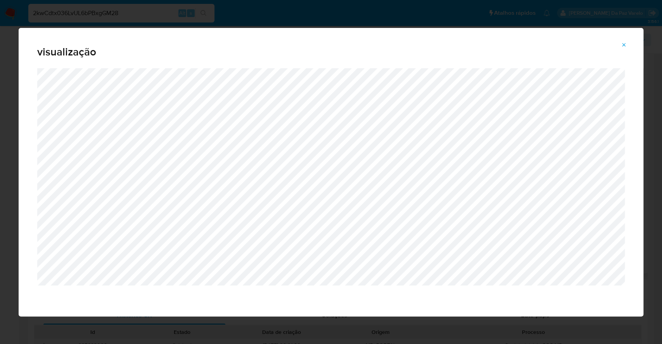
click at [627, 43] on icon "Attachment preview" at bounding box center [624, 45] width 6 height 6
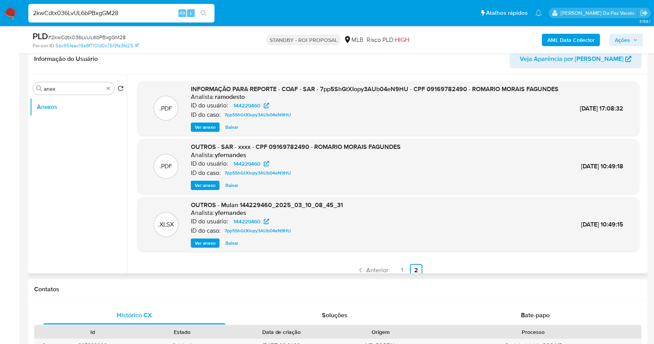
click at [142, 6] on div "2kwCdtx036LvUL6bPBxgGM28 Alt s" at bounding box center [121, 13] width 186 height 19
click at [139, 10] on input "2kwCdtx036LvUL6bPBxgGM28" at bounding box center [121, 13] width 186 height 10
drag, startPoint x: 139, startPoint y: 10, endPoint x: 143, endPoint y: 7, distance: 4.9
click at [140, 10] on input "2kwCdtx036LvUL6bPBxgGM28" at bounding box center [121, 13] width 186 height 10
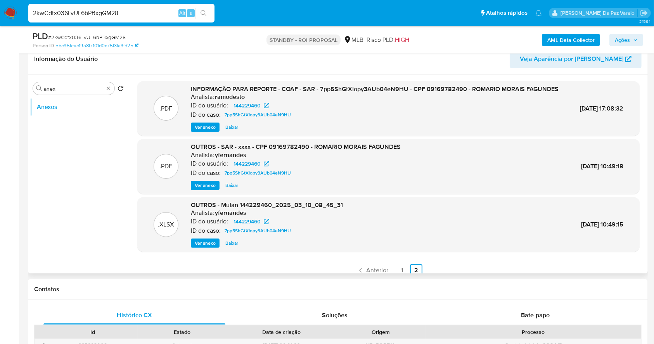
paste input "RXoWzjpXpCReuTDUAAUQDfyZ"
type input "RXoWzjpXpCReuTDUAAUQDfyZ"
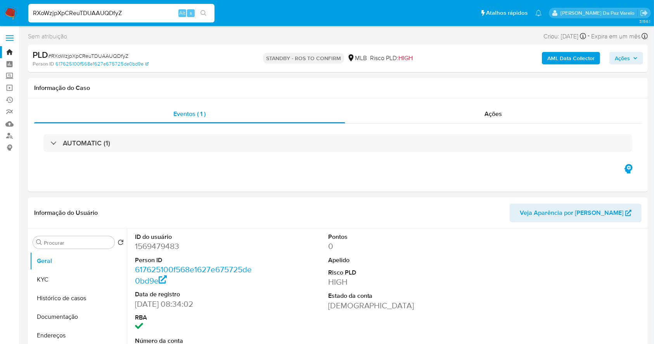
select select "10"
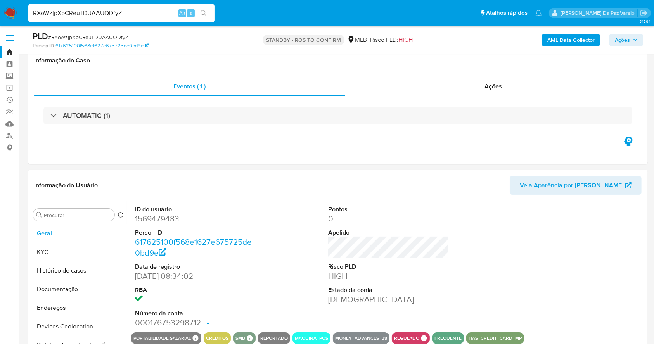
scroll to position [178, 0]
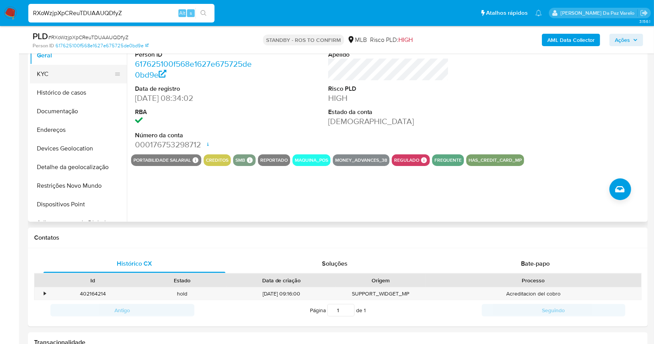
drag, startPoint x: 52, startPoint y: 78, endPoint x: 59, endPoint y: 76, distance: 7.0
click at [52, 78] on button "KYC" at bounding box center [75, 74] width 91 height 19
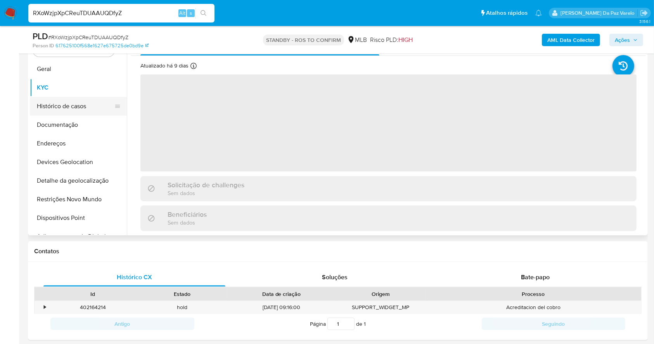
scroll to position [74, 0]
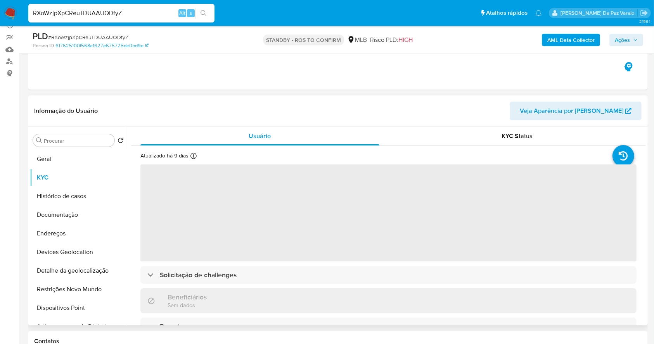
click at [189, 158] on div "Atualizado há 9 dias Criado: 29/11/2023 09:34:07 Atualizado: 19/08/2025 02:22:53" at bounding box center [180, 157] width 80 height 10
click at [191, 157] on icon at bounding box center [193, 156] width 6 height 6
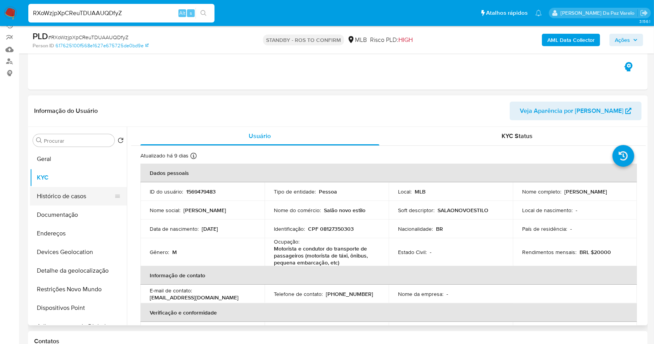
click at [70, 199] on button "Histórico de casos" at bounding box center [75, 196] width 91 height 19
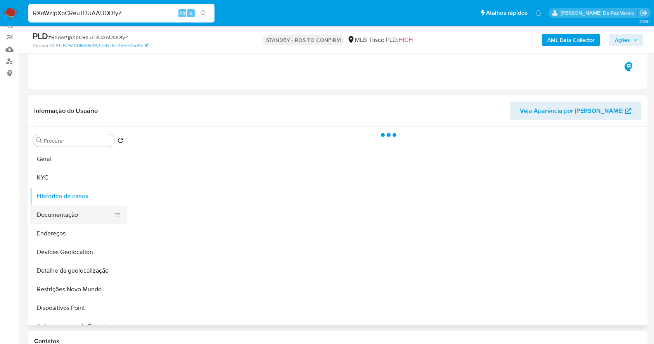
click at [70, 218] on button "Documentação" at bounding box center [75, 215] width 91 height 19
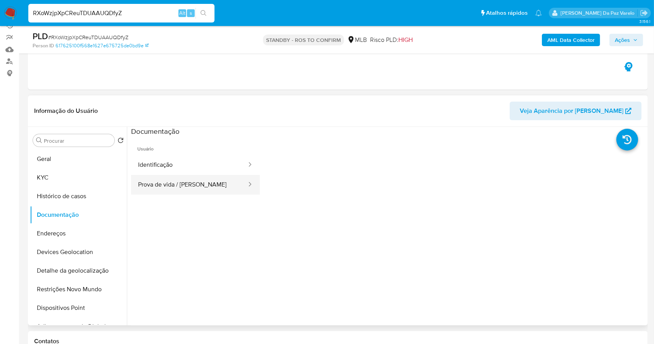
click at [170, 181] on button "Prova de vida / Selfie" at bounding box center [189, 185] width 116 height 20
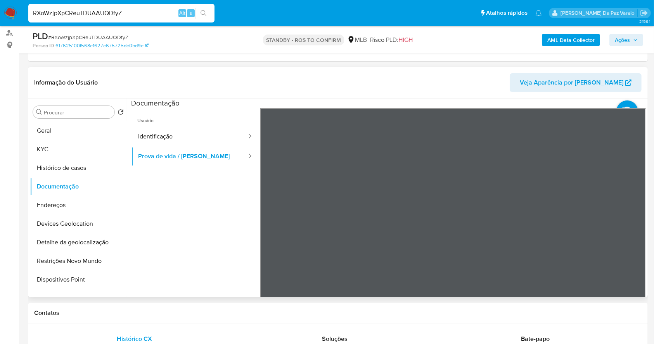
scroll to position [126, 0]
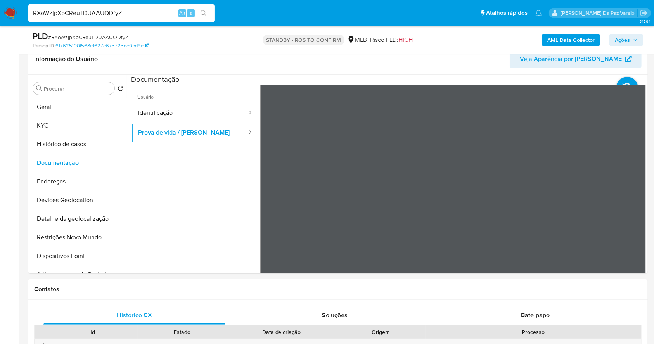
click at [152, 15] on input "RXoWzjpXpCReuTDUAAUQDfyZ" at bounding box center [121, 13] width 186 height 10
paste input "HNfDly03eYzqHNy72URvA0Fh"
type input "HNfDly03eYzqHNy72URvA0Fh"
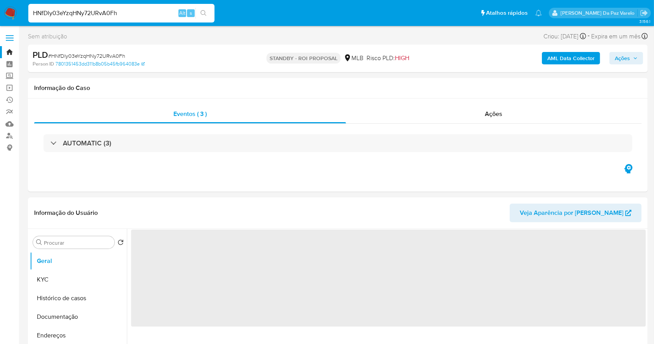
select select "10"
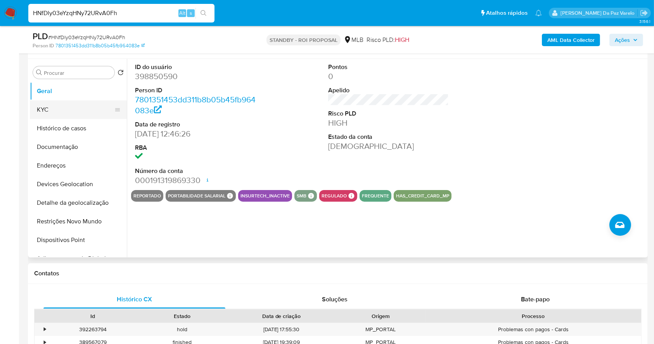
scroll to position [126, 0]
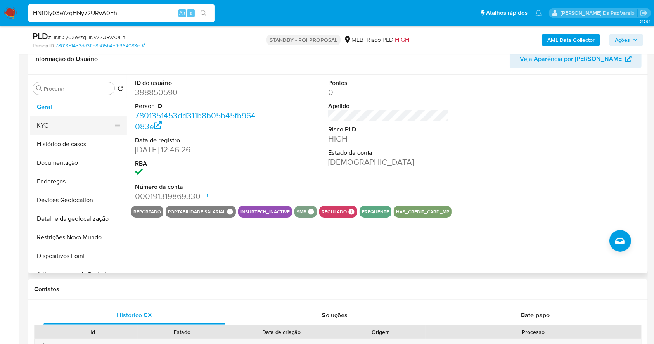
drag, startPoint x: 80, startPoint y: 126, endPoint x: 118, endPoint y: 123, distance: 37.8
click at [80, 126] on button "KYC" at bounding box center [75, 125] width 91 height 19
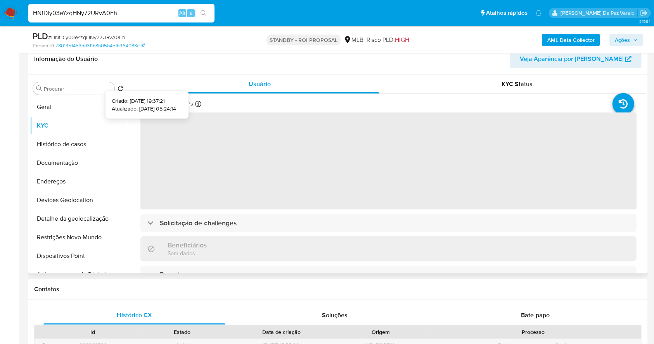
click at [197, 103] on icon at bounding box center [198, 104] width 6 height 6
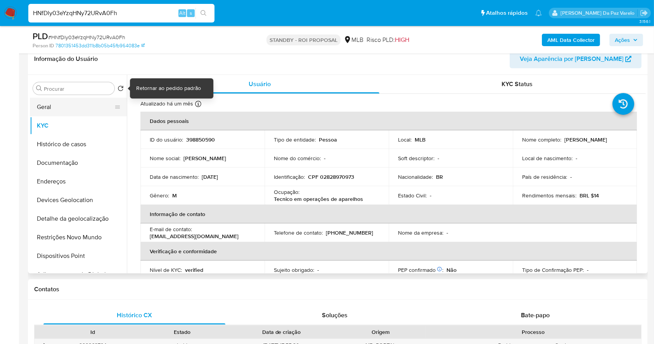
click at [75, 103] on button "Geral" at bounding box center [75, 107] width 91 height 19
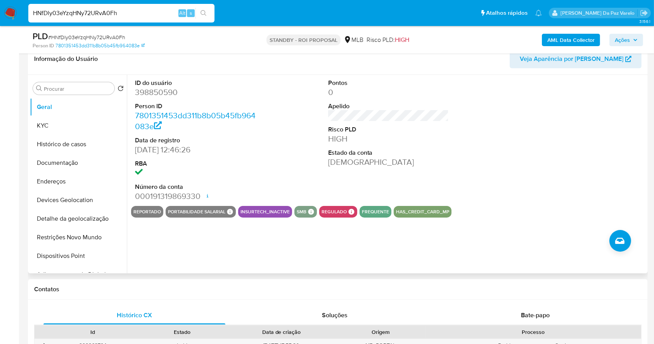
drag, startPoint x: 82, startPoint y: 163, endPoint x: 156, endPoint y: 162, distance: 73.7
click at [82, 162] on button "Documentação" at bounding box center [78, 163] width 97 height 19
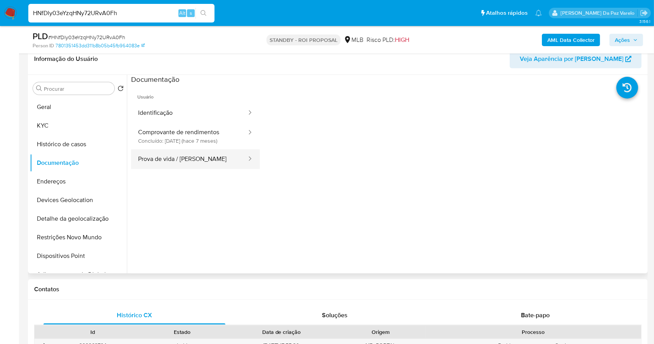
click at [192, 160] on button "Prova de vida / Selfie" at bounding box center [189, 159] width 116 height 20
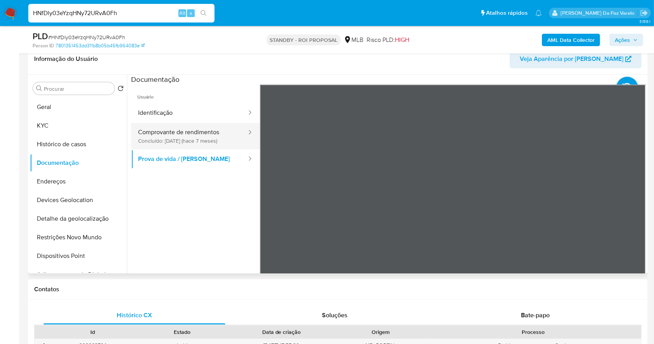
click at [224, 138] on button "Comprovante de rendimentos Concluído: 20/01/2025 (hace 7 meses)" at bounding box center [189, 136] width 116 height 26
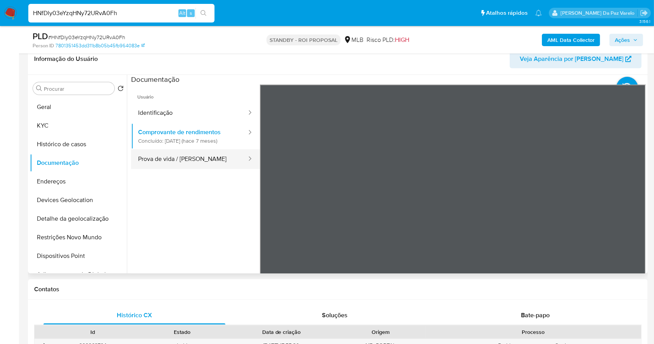
click at [183, 160] on button "Prova de vida / Selfie" at bounding box center [189, 159] width 116 height 20
click at [112, 6] on div "HNfDly03eYzqHNy72URvA0Fh Alt s" at bounding box center [121, 13] width 186 height 19
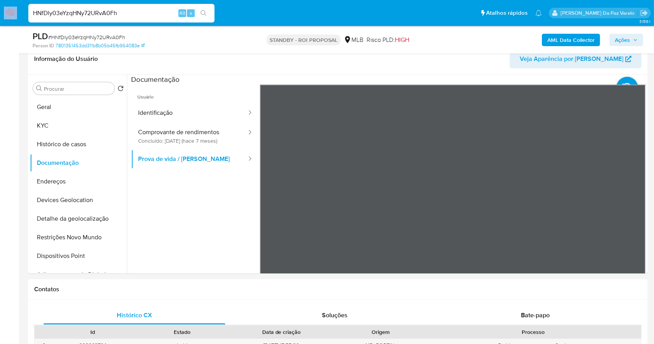
click at [112, 6] on div "HNfDly03eYzqHNy72URvA0Fh Alt s" at bounding box center [121, 13] width 186 height 19
click at [114, 15] on input "HNfDly03eYzqHNy72URvA0Fh" at bounding box center [121, 13] width 186 height 10
click at [115, 15] on div "HNfDly03eYzqHNy72URvA0Fh Alt s" at bounding box center [121, 13] width 186 height 19
click at [114, 13] on input "HNfDly03eYzqHNy72URvA0Fh" at bounding box center [121, 13] width 186 height 10
click at [113, 12] on input "HNfDly03eYzqHNy72URvA0Fh" at bounding box center [121, 13] width 186 height 10
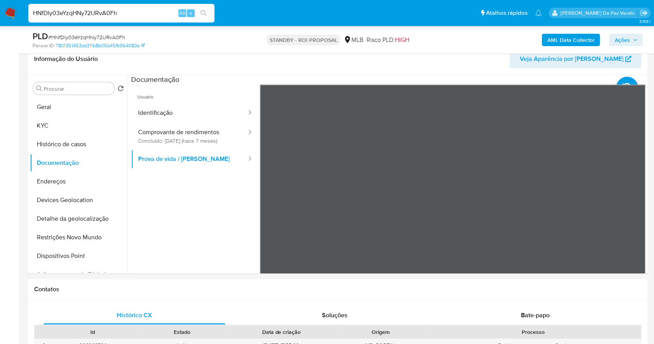
paste input "BHNfwlRSSYgA1SSEj3x1vIkv"
type input "BHNfwlRSSYgA1SSEj3x1vIkv"
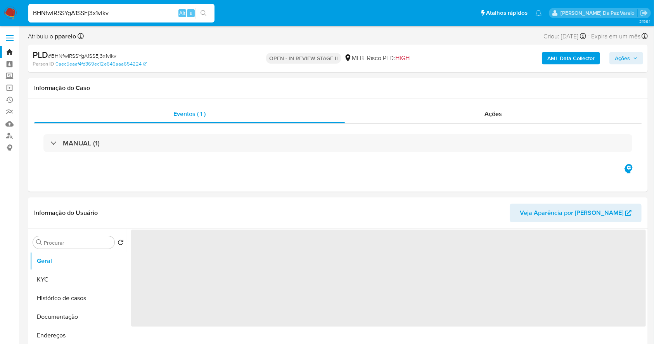
select select "10"
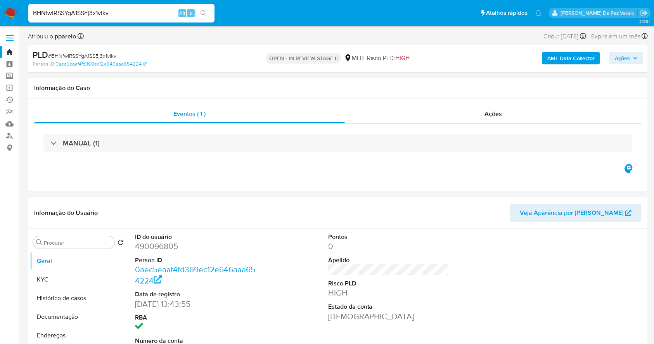
scroll to position [178, 0]
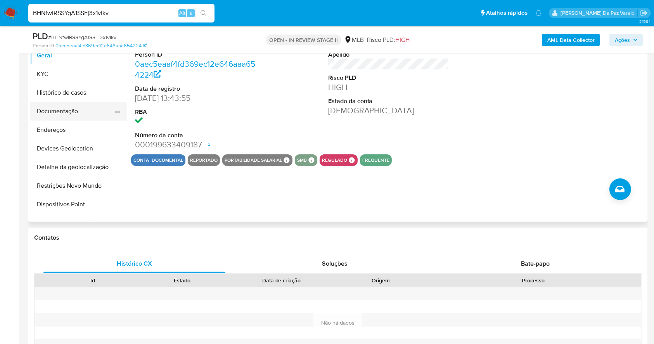
drag, startPoint x: 68, startPoint y: 114, endPoint x: 78, endPoint y: 114, distance: 9.7
click at [68, 114] on button "Documentação" at bounding box center [75, 111] width 91 height 19
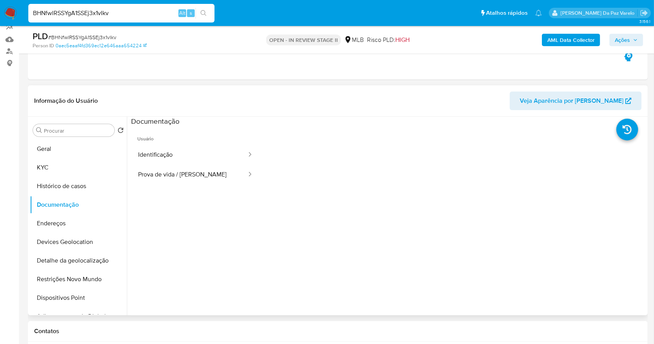
scroll to position [74, 0]
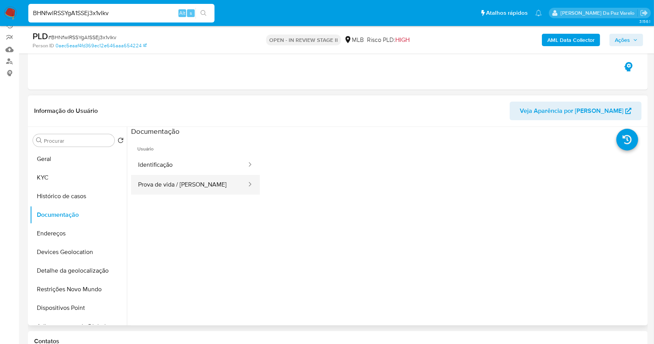
click at [184, 187] on button "Prova de vida / Selfie" at bounding box center [189, 185] width 116 height 20
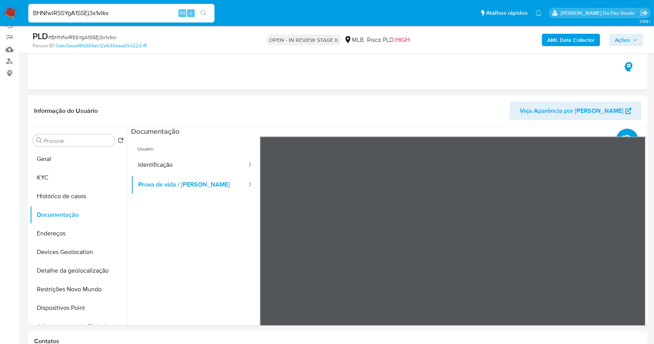
click at [153, 11] on input "BHNfwlRSSYgA1SSEj3x1vIkv" at bounding box center [121, 13] width 186 height 10
paste input "3GaaowCu5O4DEqqB3lKbu7cm"
type input "3GaaowCu5O4DEqqB3lKbu7cm"
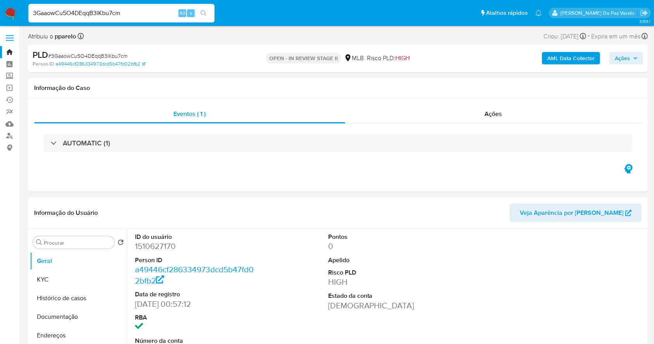
select select "10"
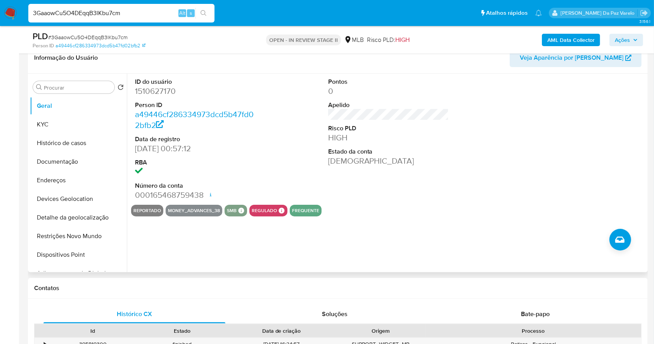
scroll to position [74, 0]
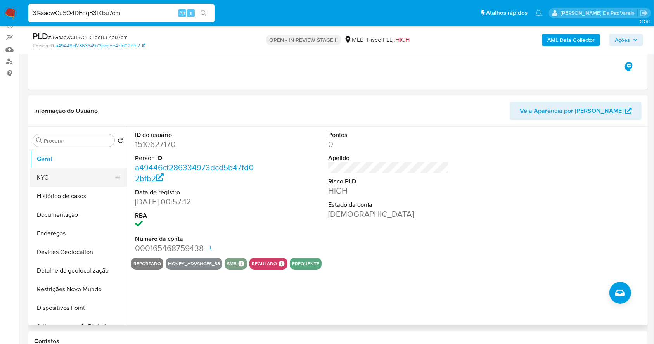
drag, startPoint x: 72, startPoint y: 184, endPoint x: 79, endPoint y: 179, distance: 8.4
click at [71, 184] on button "KYC" at bounding box center [75, 177] width 91 height 19
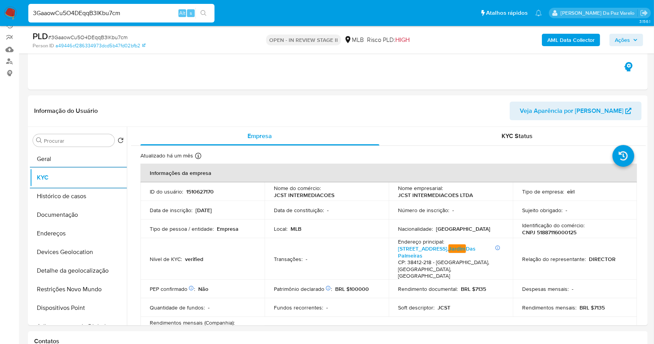
click at [166, 14] on input "3GaaowCu5O4DEqqB3lKbu7cm" at bounding box center [121, 13] width 186 height 10
paste input "caibS18lriEKFFFim3ZPB7Tn"
type input "caibS18lriEKFFFim3ZPB7Tn"
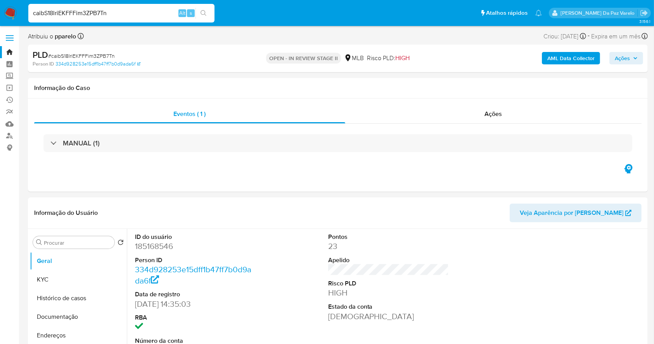
select select "10"
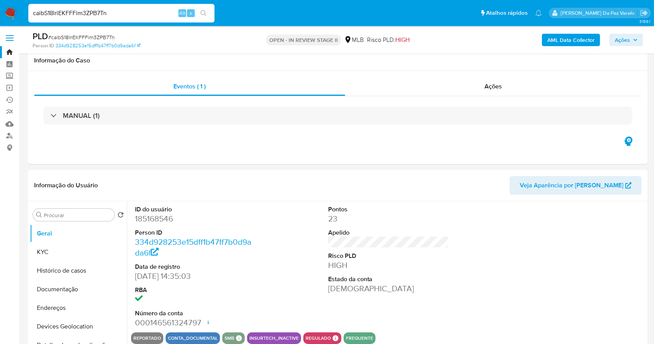
scroll to position [178, 0]
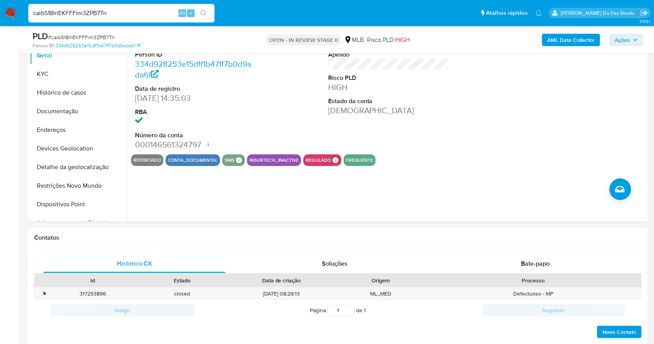
click at [168, 14] on input "caibS18lriEKFFFim3ZPB7Tn" at bounding box center [121, 13] width 186 height 10
paste input "cvJORzWMu60DXXSC6zb9uL5c"
click at [171, 12] on input "caibS18lriEKFFFim3ZPB7TncvJORzWMu60DXXSC6zb9uL5c" at bounding box center [121, 13] width 186 height 10
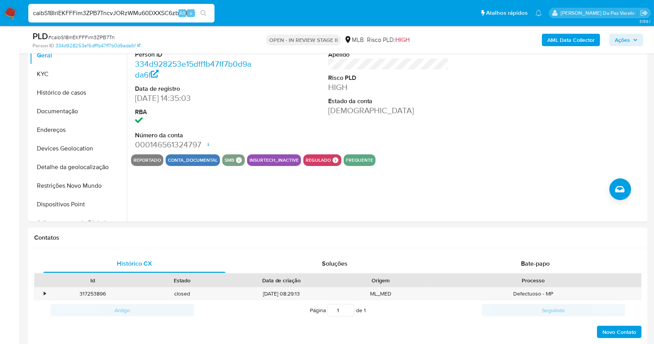
paste input
type input "cvJORzWMu60DXXSC6zb9uL5c"
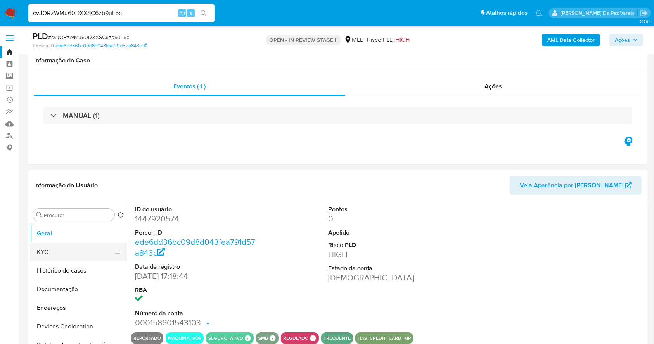
scroll to position [52, 0]
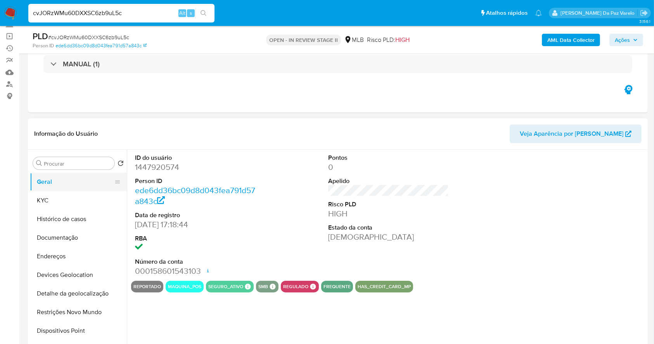
select select "10"
click at [81, 197] on button "KYC" at bounding box center [75, 200] width 91 height 19
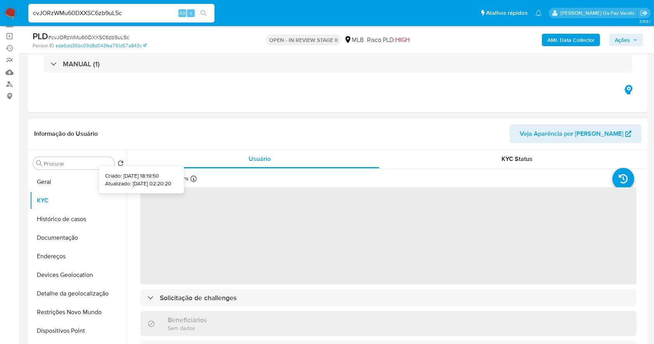
click at [193, 178] on icon at bounding box center [193, 179] width 6 height 6
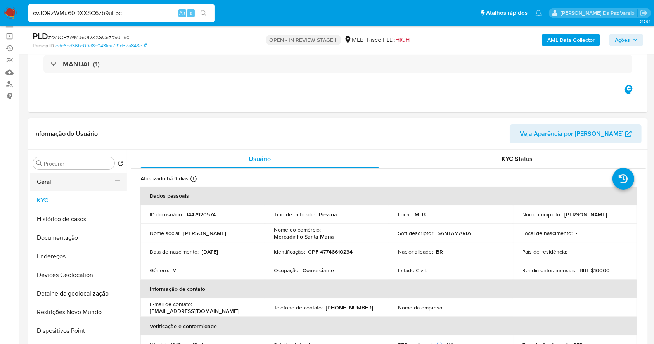
click at [74, 188] on button "Geral" at bounding box center [75, 182] width 91 height 19
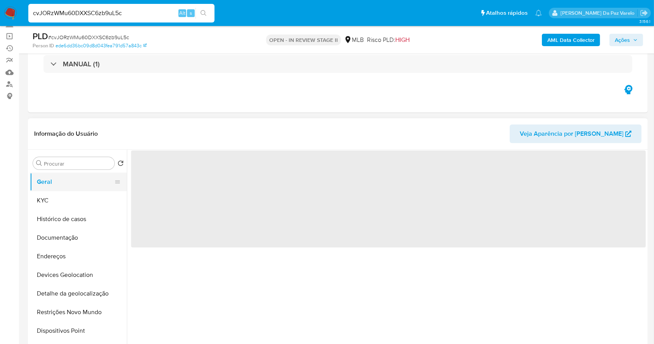
click at [79, 181] on button "Geral" at bounding box center [75, 182] width 91 height 19
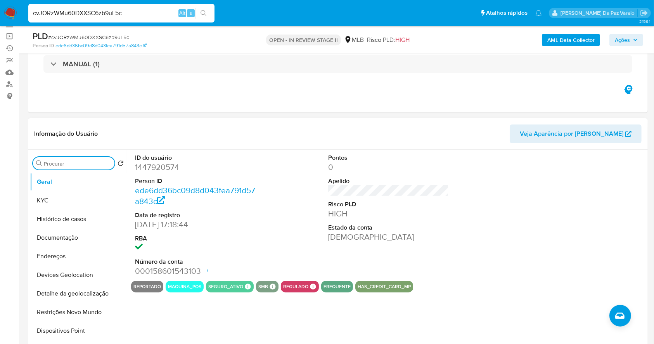
click at [78, 164] on input "Procurar" at bounding box center [77, 163] width 67 height 7
click at [82, 161] on input "Procurar" at bounding box center [77, 163] width 67 height 7
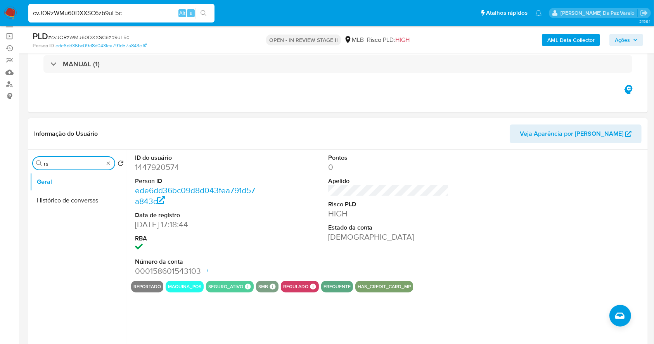
click at [83, 161] on input "rs" at bounding box center [74, 163] width 60 height 7
type input "res"
click at [78, 201] on button "Restrições Novo Mundo" at bounding box center [75, 200] width 91 height 19
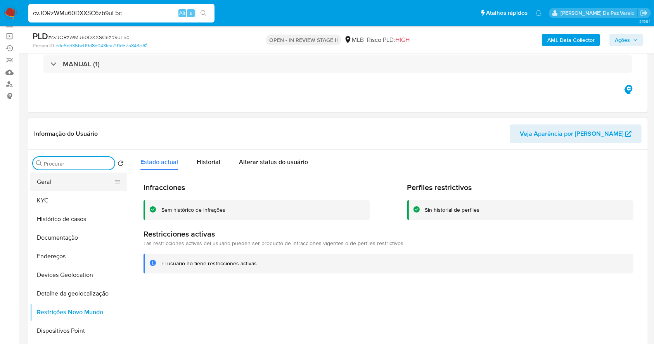
click at [69, 181] on button "Geral" at bounding box center [75, 182] width 91 height 19
